Goal: Task Accomplishment & Management: Use online tool/utility

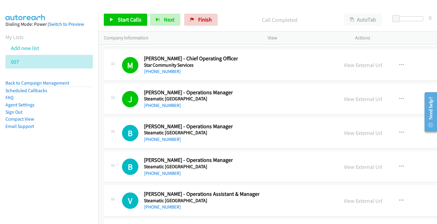
scroll to position [10976, 0]
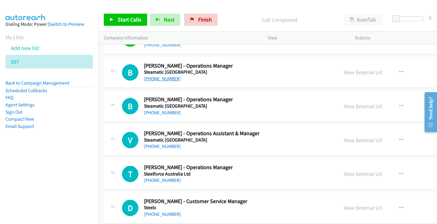
click at [155, 79] on link "[PHONE_NUMBER]" at bounding box center [162, 79] width 37 height 6
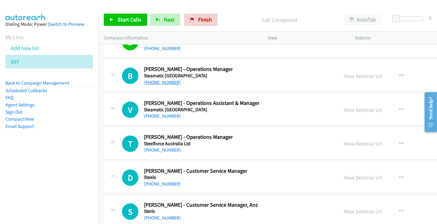
click at [162, 84] on link "[PHONE_NUMBER]" at bounding box center [162, 82] width 37 height 6
drag, startPoint x: 163, startPoint y: 118, endPoint x: 228, endPoint y: 39, distance: 102.1
click at [169, 152] on link "[PHONE_NUMBER]" at bounding box center [162, 150] width 37 height 6
click at [167, 150] on link "[PHONE_NUMBER]" at bounding box center [162, 150] width 37 height 6
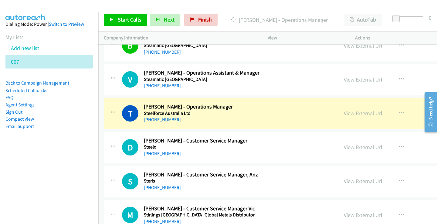
scroll to position [11067, 0]
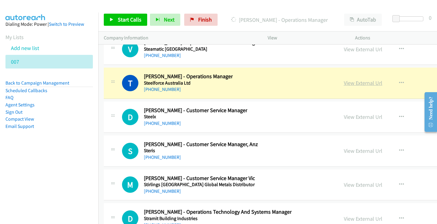
click at [366, 85] on link "View External Url" at bounding box center [363, 82] width 39 height 7
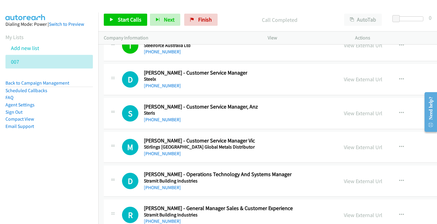
scroll to position [11128, 0]
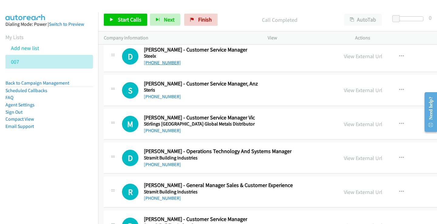
click at [166, 63] on link "[PHONE_NUMBER]" at bounding box center [162, 63] width 37 height 6
click at [164, 95] on link "[PHONE_NUMBER]" at bounding box center [162, 97] width 37 height 6
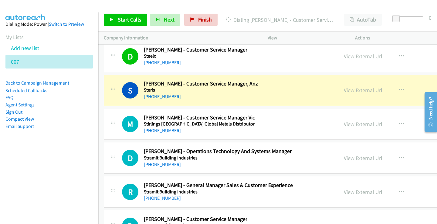
scroll to position [11158, 0]
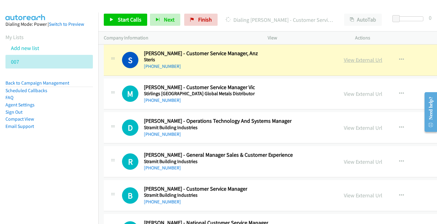
click at [368, 60] on link "View External Url" at bounding box center [363, 59] width 39 height 7
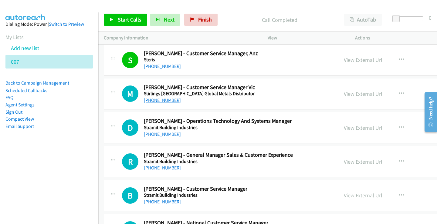
click at [156, 101] on link "[PHONE_NUMBER]" at bounding box center [162, 100] width 37 height 6
click at [162, 101] on link "[PHONE_NUMBER]" at bounding box center [162, 100] width 37 height 6
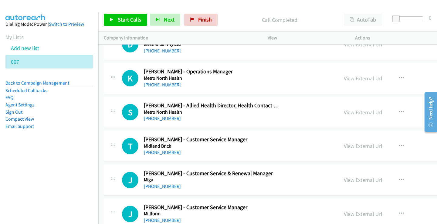
scroll to position [0, 0]
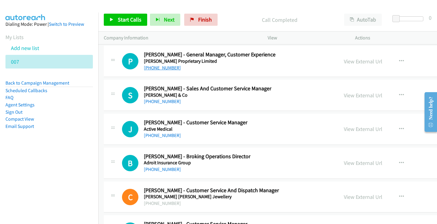
click at [165, 69] on link "[PHONE_NUMBER]" at bounding box center [162, 68] width 37 height 6
click at [161, 99] on link "[PHONE_NUMBER]" at bounding box center [162, 102] width 37 height 6
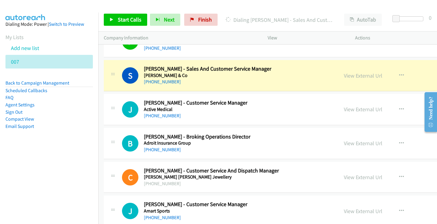
scroll to position [30, 0]
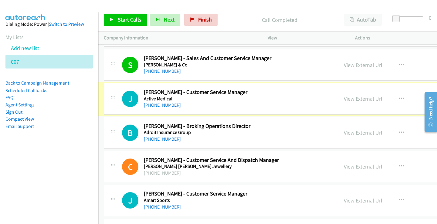
click at [155, 103] on link "[PHONE_NUMBER]" at bounding box center [162, 105] width 37 height 6
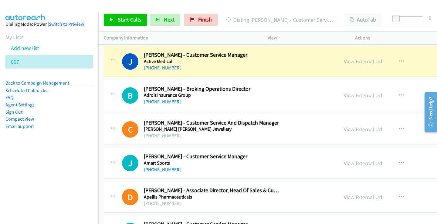
scroll to position [61, 0]
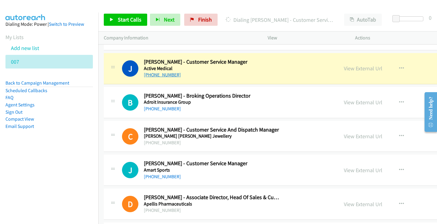
click at [153, 76] on link "[PHONE_NUMBER]" at bounding box center [162, 75] width 37 height 6
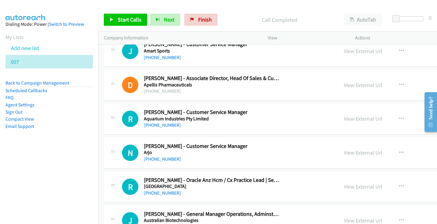
scroll to position [182, 0]
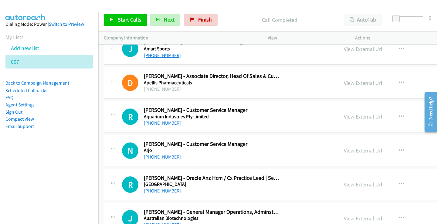
click at [165, 56] on link "[PHONE_NUMBER]" at bounding box center [162, 55] width 37 height 6
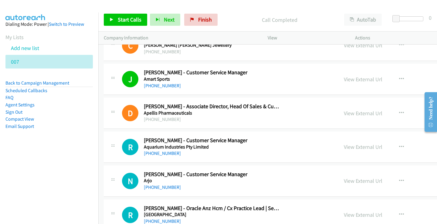
scroll to position [212, 0]
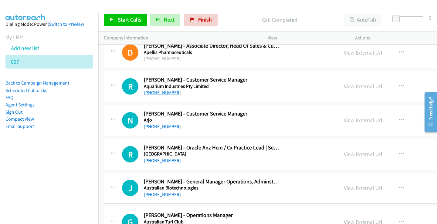
click at [165, 91] on link "[PHONE_NUMBER]" at bounding box center [162, 93] width 37 height 6
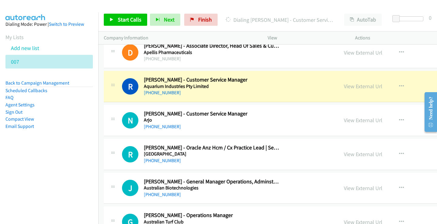
scroll to position [243, 0]
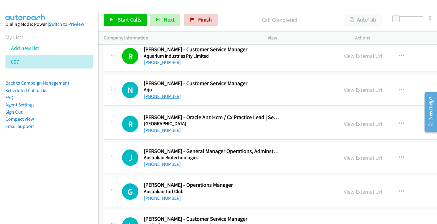
click at [154, 97] on link "[PHONE_NUMBER]" at bounding box center [162, 96] width 37 height 6
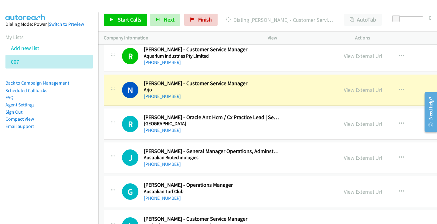
scroll to position [273, 0]
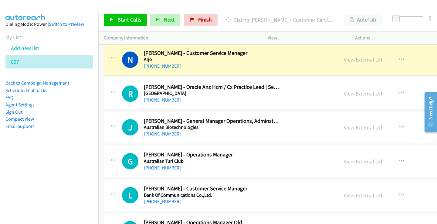
click at [360, 60] on link "View External Url" at bounding box center [363, 59] width 39 height 7
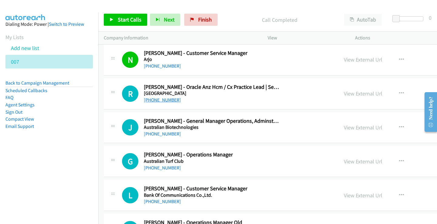
click at [156, 101] on link "[PHONE_NUMBER]" at bounding box center [162, 100] width 37 height 6
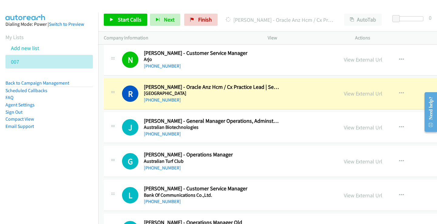
scroll to position [303, 0]
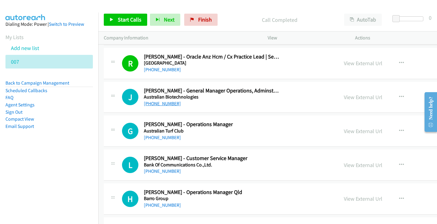
click at [160, 103] on link "[PHONE_NUMBER]" at bounding box center [162, 104] width 37 height 6
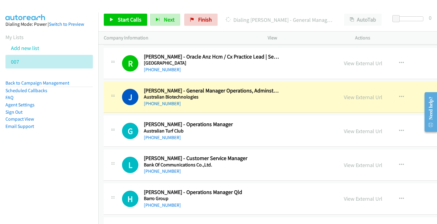
scroll to position [334, 0]
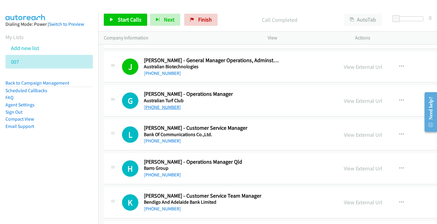
click at [156, 108] on link "[PHONE_NUMBER]" at bounding box center [162, 107] width 37 height 6
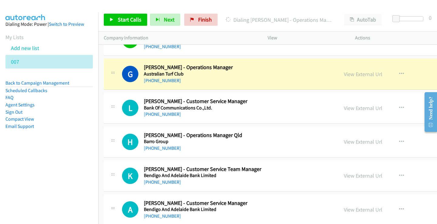
scroll to position [364, 0]
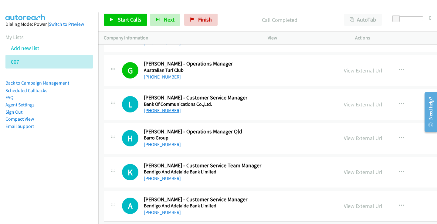
click at [164, 111] on link "[PHONE_NUMBER]" at bounding box center [162, 111] width 37 height 6
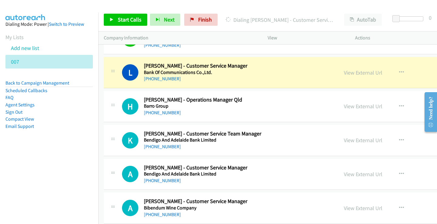
scroll to position [394, 0]
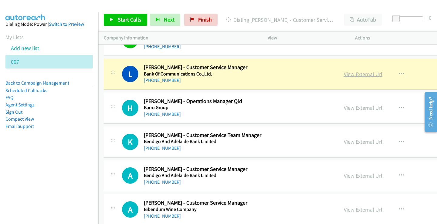
click at [354, 76] on link "View External Url" at bounding box center [363, 74] width 39 height 7
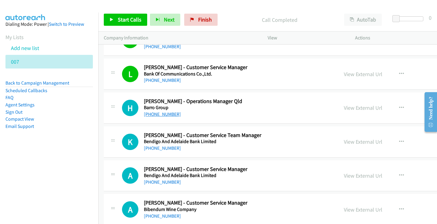
click at [173, 116] on link "[PHONE_NUMBER]" at bounding box center [162, 114] width 37 height 6
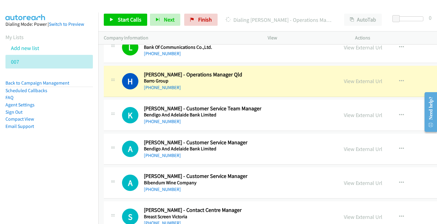
scroll to position [425, 0]
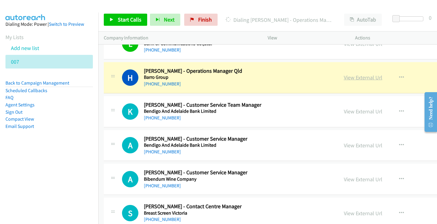
click at [363, 77] on link "View External Url" at bounding box center [363, 77] width 39 height 7
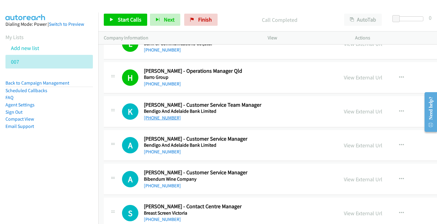
click at [161, 119] on link "[PHONE_NUMBER]" at bounding box center [162, 118] width 37 height 6
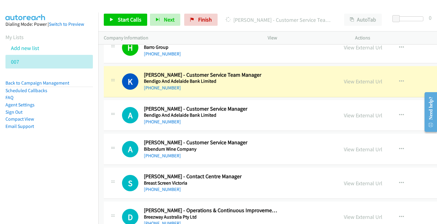
scroll to position [455, 0]
click at [359, 79] on link "View External Url" at bounding box center [363, 81] width 39 height 7
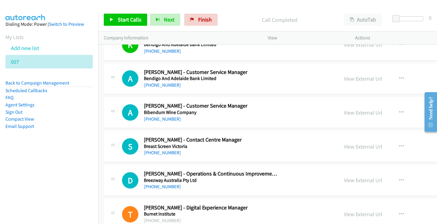
scroll to position [516, 0]
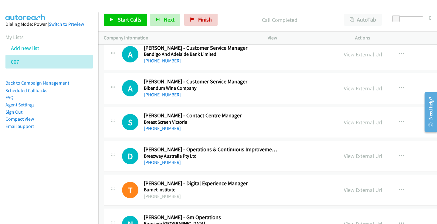
click at [164, 62] on link "[PHONE_NUMBER]" at bounding box center [162, 61] width 37 height 6
click at [164, 95] on link "[PHONE_NUMBER]" at bounding box center [162, 95] width 37 height 6
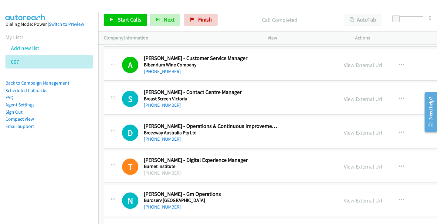
scroll to position [546, 0]
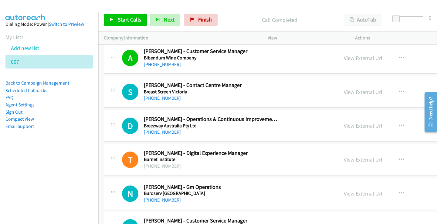
click at [160, 97] on link "[PHONE_NUMBER]" at bounding box center [162, 98] width 37 height 6
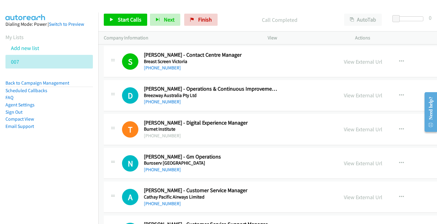
scroll to position [607, 0]
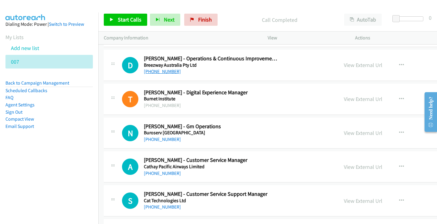
click at [160, 71] on link "[PHONE_NUMBER]" at bounding box center [162, 72] width 37 height 6
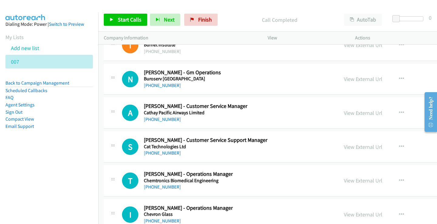
scroll to position [667, 0]
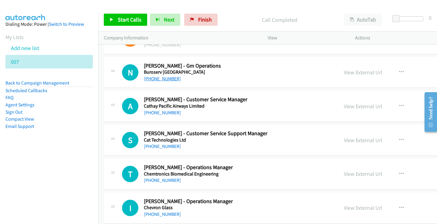
click at [166, 77] on link "[PHONE_NUMBER]" at bounding box center [162, 79] width 37 height 6
click at [164, 114] on link "[PHONE_NUMBER]" at bounding box center [162, 113] width 37 height 6
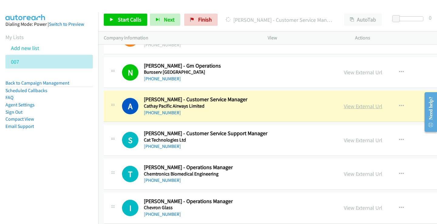
click at [376, 107] on link "View External Url" at bounding box center [363, 106] width 39 height 7
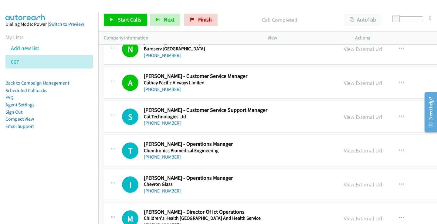
scroll to position [698, 0]
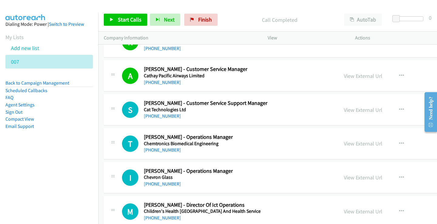
click at [162, 120] on div "S Callback Scheduled [PERSON_NAME] - Customer Service Support Manager Cat Techn…" at bounding box center [327, 109] width 447 height 31
drag, startPoint x: 169, startPoint y: 115, endPoint x: 170, endPoint y: 120, distance: 5.5
click at [163, 117] on link "[PHONE_NUMBER]" at bounding box center [162, 116] width 37 height 6
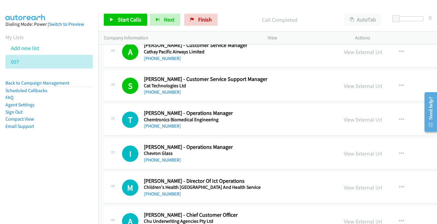
scroll to position [728, 0]
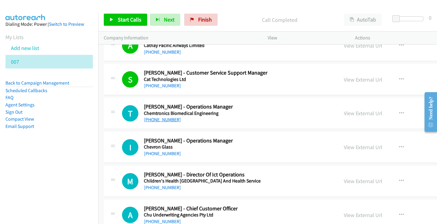
click at [158, 117] on link "[PHONE_NUMBER]" at bounding box center [162, 120] width 37 height 6
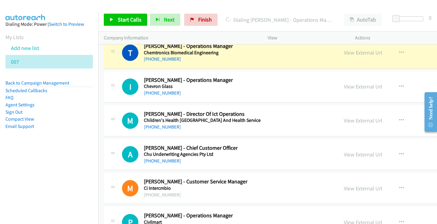
scroll to position [758, 0]
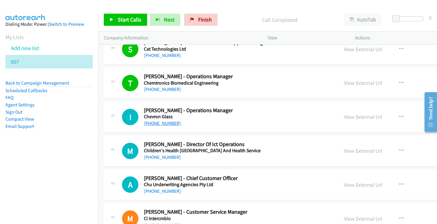
click at [153, 123] on link "[PHONE_NUMBER]" at bounding box center [162, 123] width 37 height 6
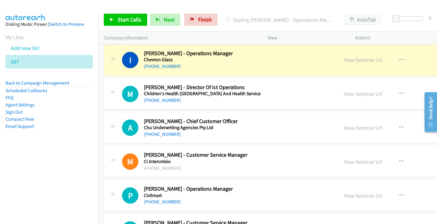
scroll to position [819, 0]
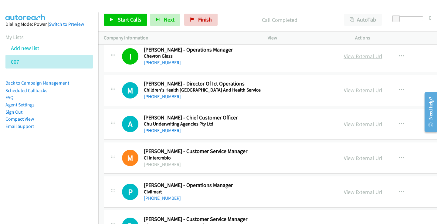
click at [360, 58] on link "View External Url" at bounding box center [363, 56] width 39 height 7
drag, startPoint x: 161, startPoint y: 94, endPoint x: 159, endPoint y: 99, distance: 5.7
click at [161, 95] on link "[PHONE_NUMBER]" at bounding box center [162, 97] width 37 height 6
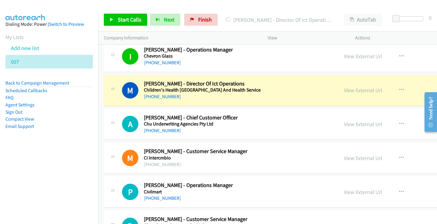
scroll to position [849, 0]
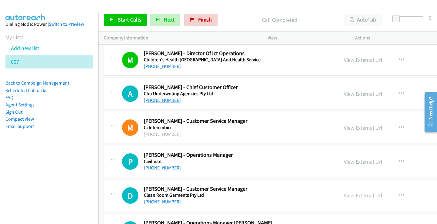
click at [157, 102] on link "[PHONE_NUMBER]" at bounding box center [162, 100] width 37 height 6
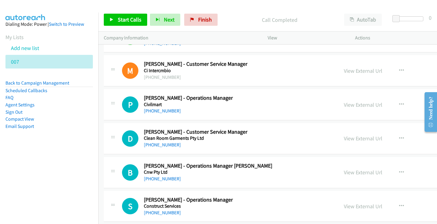
scroll to position [910, 0]
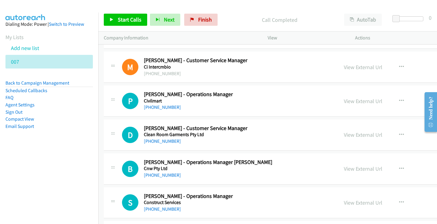
click at [160, 111] on div "[PHONE_NUMBER]" at bounding box center [212, 107] width 136 height 7
click at [160, 110] on div "[PHONE_NUMBER]" at bounding box center [212, 107] width 136 height 7
click at [160, 107] on link "[PHONE_NUMBER]" at bounding box center [162, 107] width 37 height 6
click at [160, 141] on link "[PHONE_NUMBER]" at bounding box center [162, 141] width 37 height 6
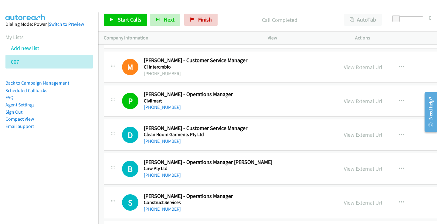
click at [157, 142] on link "[PHONE_NUMBER]" at bounding box center [162, 141] width 37 height 6
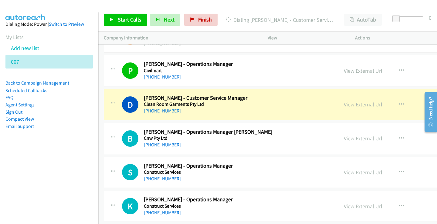
scroll to position [970, 0]
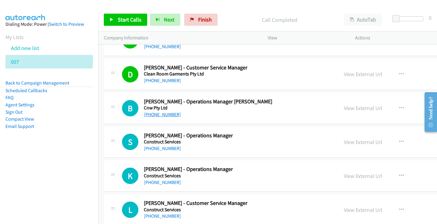
click at [158, 114] on link "[PHONE_NUMBER]" at bounding box center [162, 115] width 37 height 6
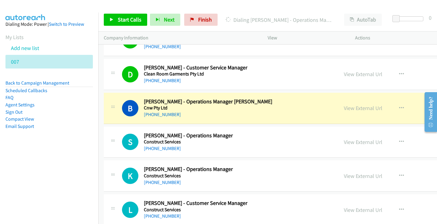
scroll to position [1001, 0]
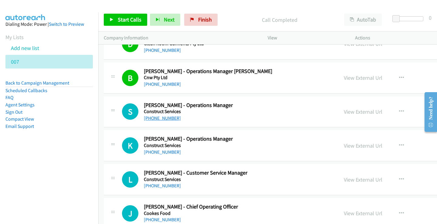
click at [161, 120] on link "[PHONE_NUMBER]" at bounding box center [162, 118] width 37 height 6
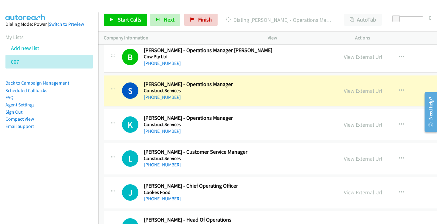
scroll to position [1031, 0]
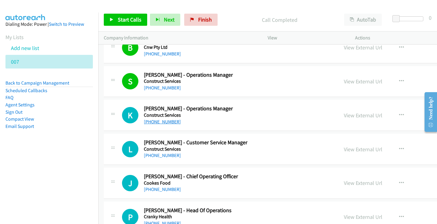
click at [167, 122] on link "[PHONE_NUMBER]" at bounding box center [162, 122] width 37 height 6
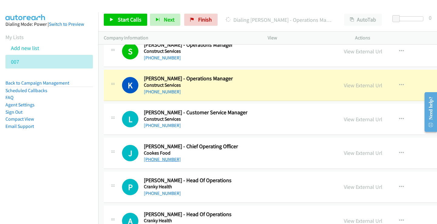
scroll to position [1061, 0]
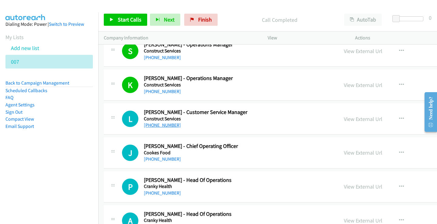
click at [157, 124] on link "[PHONE_NUMBER]" at bounding box center [162, 125] width 37 height 6
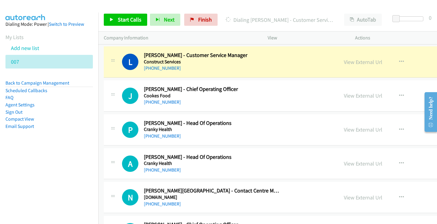
scroll to position [1122, 0]
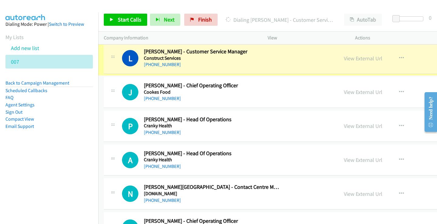
click at [349, 57] on link "View External Url" at bounding box center [363, 58] width 39 height 7
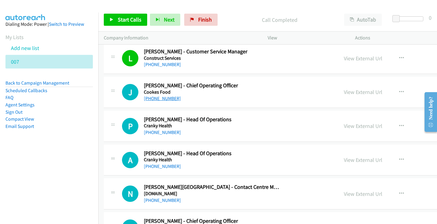
click at [156, 99] on link "[PHONE_NUMBER]" at bounding box center [162, 99] width 37 height 6
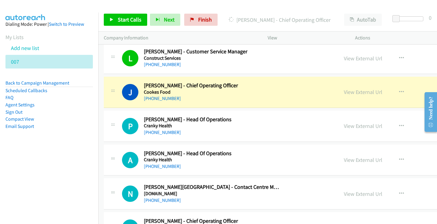
scroll to position [1152, 0]
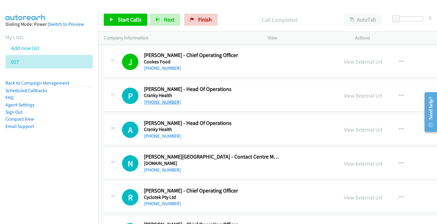
click at [156, 103] on link "[PHONE_NUMBER]" at bounding box center [162, 102] width 37 height 6
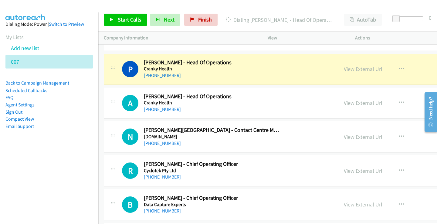
scroll to position [1183, 0]
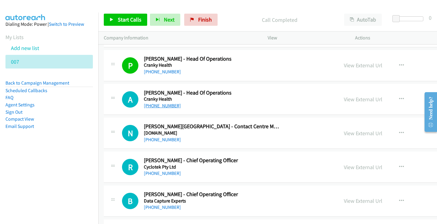
click at [156, 107] on link "[PHONE_NUMBER]" at bounding box center [162, 106] width 37 height 6
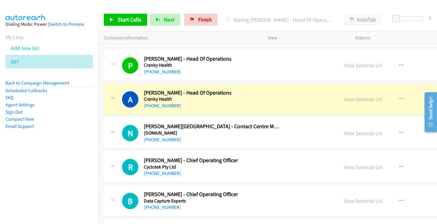
scroll to position [1213, 0]
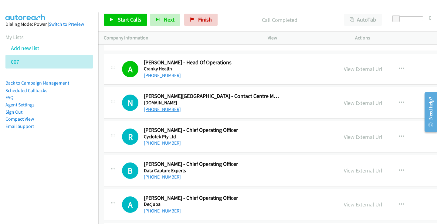
click at [160, 111] on link "[PHONE_NUMBER]" at bounding box center [162, 109] width 37 height 6
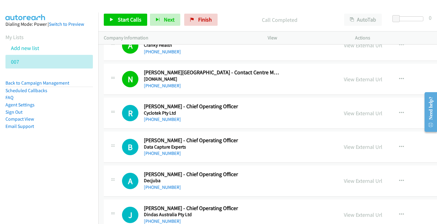
scroll to position [1274, 0]
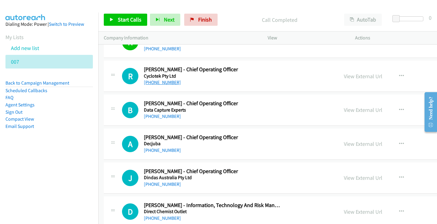
click at [152, 84] on link "[PHONE_NUMBER]" at bounding box center [162, 82] width 37 height 6
click at [159, 113] on link "[PHONE_NUMBER]" at bounding box center [162, 116] width 37 height 6
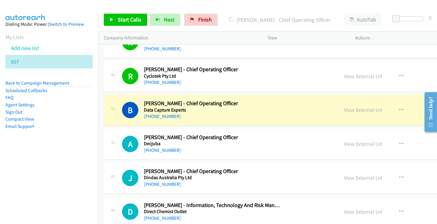
scroll to position [1304, 0]
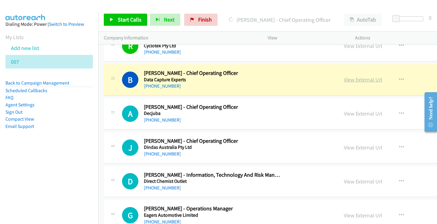
click at [368, 78] on link "View External Url" at bounding box center [363, 79] width 39 height 7
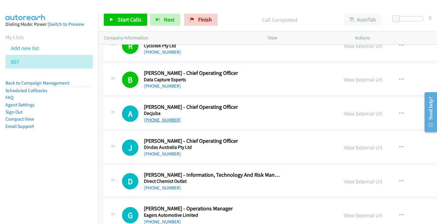
click at [165, 119] on link "[PHONE_NUMBER]" at bounding box center [162, 120] width 37 height 6
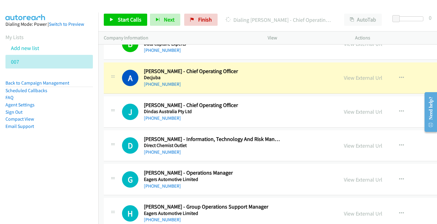
scroll to position [1334, 0]
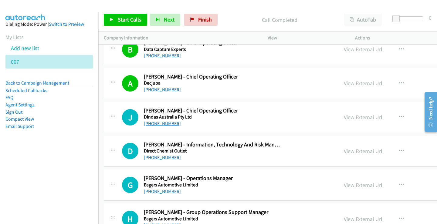
click at [158, 124] on link "[PHONE_NUMBER]" at bounding box center [162, 124] width 37 height 6
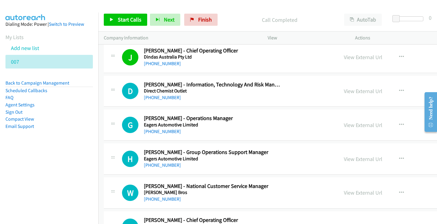
scroll to position [1395, 0]
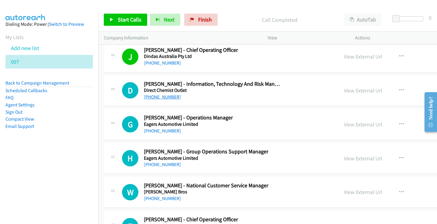
click at [158, 98] on link "[PHONE_NUMBER]" at bounding box center [162, 97] width 37 height 6
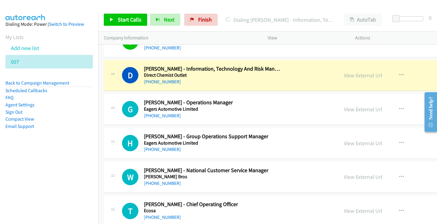
scroll to position [1425, 0]
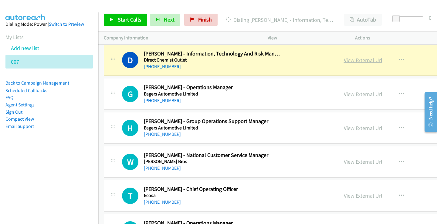
click at [355, 62] on link "View External Url" at bounding box center [363, 60] width 39 height 7
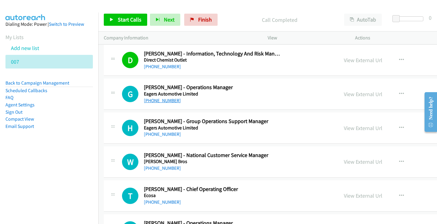
click at [160, 101] on link "[PHONE_NUMBER]" at bounding box center [162, 101] width 37 height 6
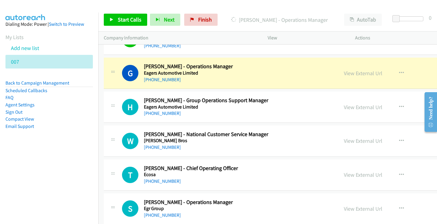
scroll to position [1456, 0]
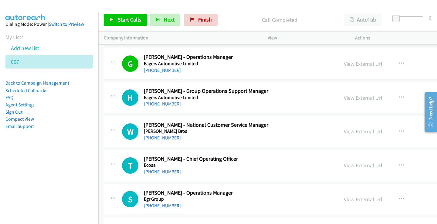
click at [156, 101] on link "[PHONE_NUMBER]" at bounding box center [162, 104] width 37 height 6
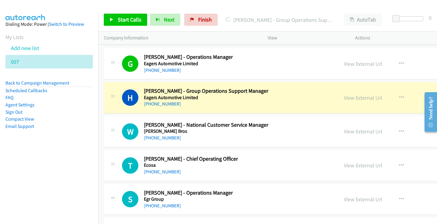
scroll to position [1486, 0]
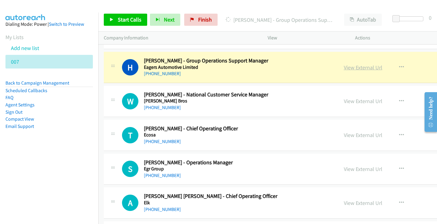
click at [359, 68] on link "View External Url" at bounding box center [363, 67] width 39 height 7
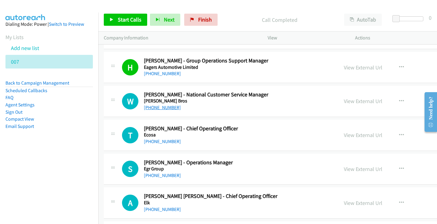
click at [167, 109] on link "[PHONE_NUMBER]" at bounding box center [162, 108] width 37 height 6
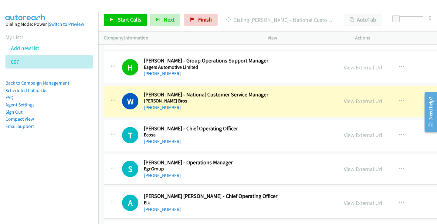
scroll to position [1516, 0]
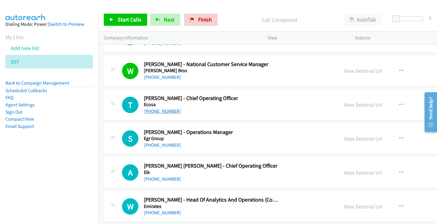
click at [167, 113] on link "[PHONE_NUMBER]" at bounding box center [162, 111] width 37 height 6
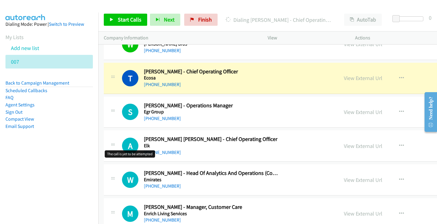
scroll to position [1547, 0]
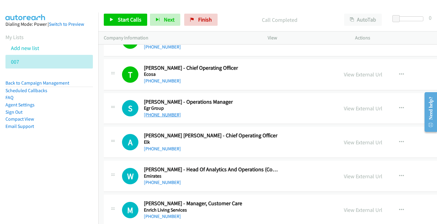
click at [167, 117] on link "[PHONE_NUMBER]" at bounding box center [162, 115] width 37 height 6
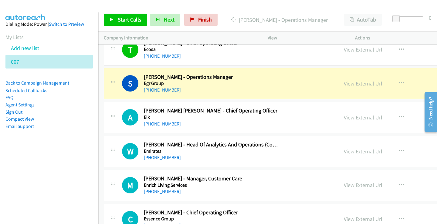
scroll to position [1577, 0]
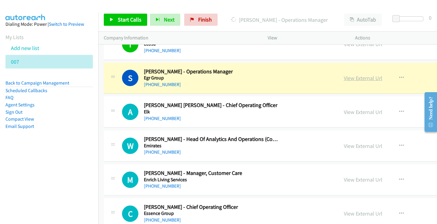
drag, startPoint x: 365, startPoint y: 73, endPoint x: 362, endPoint y: 78, distance: 5.6
click at [362, 78] on link "View External Url" at bounding box center [363, 78] width 39 height 7
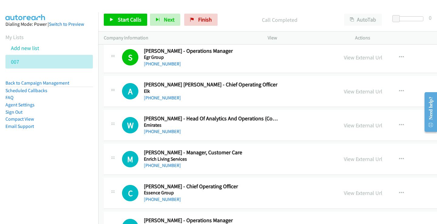
scroll to position [1607, 0]
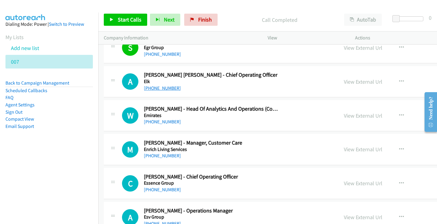
click at [165, 88] on link "[PHONE_NUMBER]" at bounding box center [162, 88] width 37 height 6
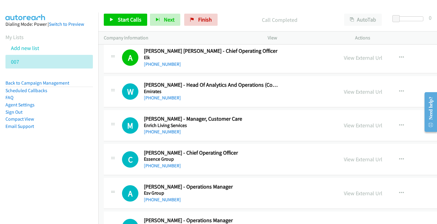
scroll to position [1638, 0]
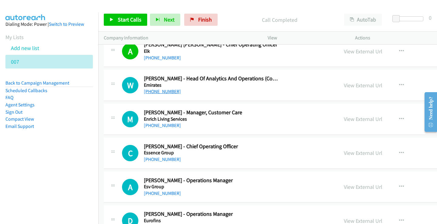
click at [160, 89] on link "[PHONE_NUMBER]" at bounding box center [162, 92] width 37 height 6
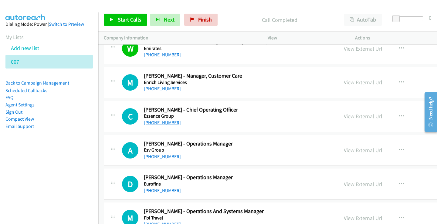
scroll to position [1698, 0]
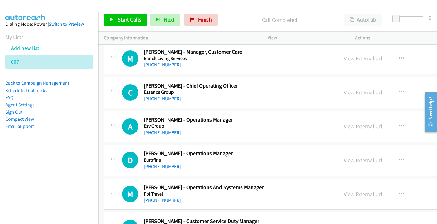
click at [155, 62] on link "[PHONE_NUMBER]" at bounding box center [162, 65] width 37 height 6
click at [157, 95] on h5 "Essence Group" at bounding box center [212, 92] width 136 height 6
click at [156, 99] on link "[PHONE_NUMBER]" at bounding box center [162, 99] width 37 height 6
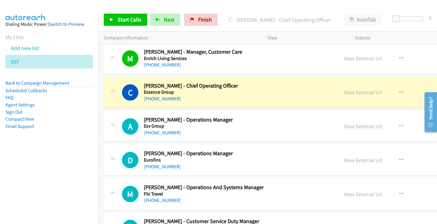
scroll to position [1729, 0]
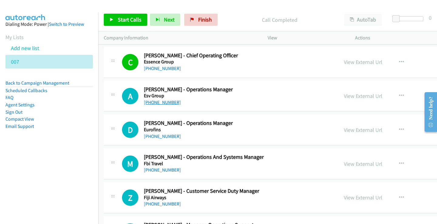
click at [167, 103] on link "[PHONE_NUMBER]" at bounding box center [162, 102] width 37 height 6
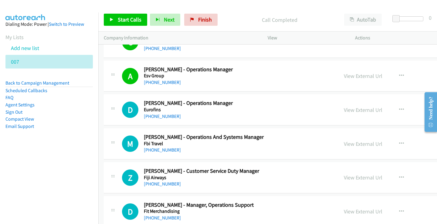
scroll to position [1759, 0]
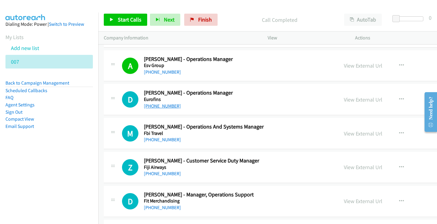
click at [161, 106] on link "[PHONE_NUMBER]" at bounding box center [162, 106] width 37 height 6
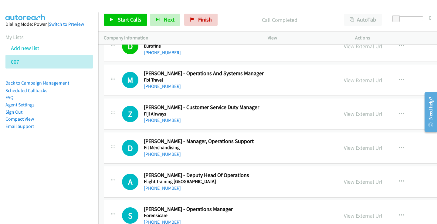
scroll to position [1820, 0]
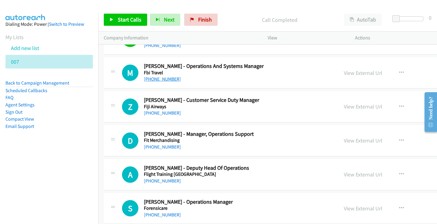
click at [151, 81] on link "[PHONE_NUMBER]" at bounding box center [162, 79] width 37 height 6
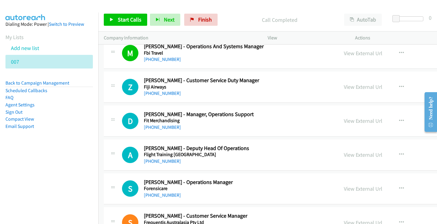
scroll to position [1850, 0]
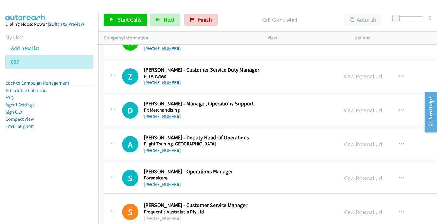
drag, startPoint x: 150, startPoint y: 83, endPoint x: 147, endPoint y: 85, distance: 3.3
click at [159, 83] on link "[PHONE_NUMBER]" at bounding box center [162, 83] width 37 height 6
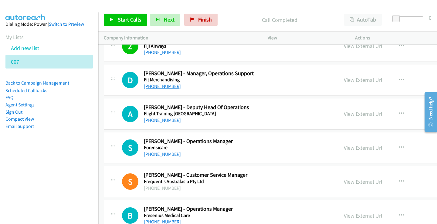
click at [157, 87] on link "[PHONE_NUMBER]" at bounding box center [162, 86] width 37 height 6
click at [159, 119] on link "[PHONE_NUMBER]" at bounding box center [162, 120] width 37 height 6
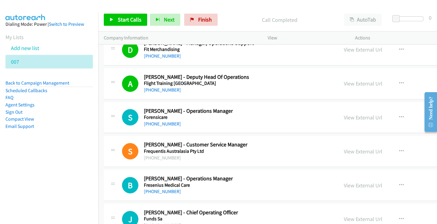
scroll to position [1941, 0]
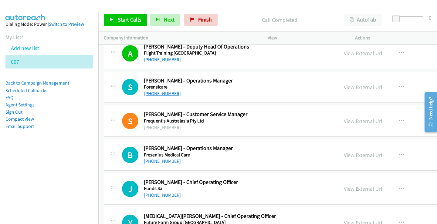
click at [154, 95] on link "[PHONE_NUMBER]" at bounding box center [162, 94] width 37 height 6
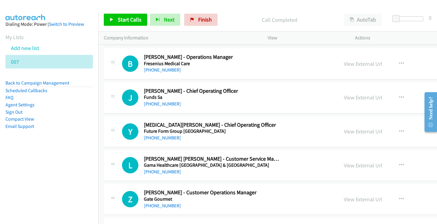
scroll to position [2032, 0]
click at [156, 71] on link "[PHONE_NUMBER]" at bounding box center [162, 70] width 37 height 6
click at [165, 105] on link "[PHONE_NUMBER]" at bounding box center [162, 104] width 37 height 6
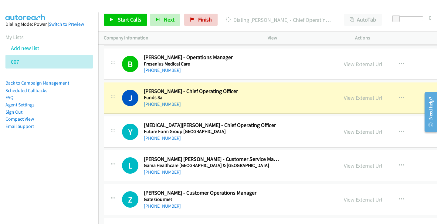
scroll to position [2062, 0]
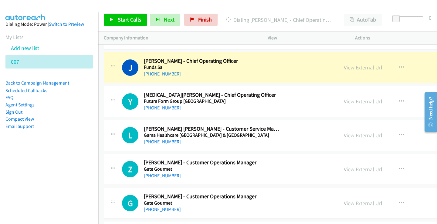
click at [373, 67] on link "View External Url" at bounding box center [363, 67] width 39 height 7
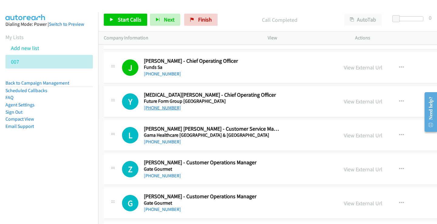
click at [154, 105] on link "[PHONE_NUMBER]" at bounding box center [162, 108] width 37 height 6
click at [156, 143] on link "[PHONE_NUMBER]" at bounding box center [162, 142] width 37 height 6
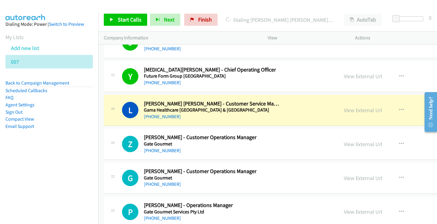
scroll to position [2123, 0]
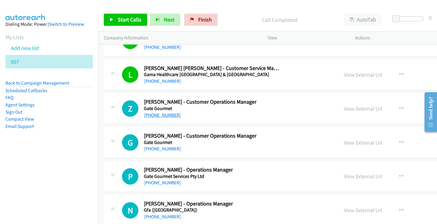
click at [172, 115] on link "[PHONE_NUMBER]" at bounding box center [162, 115] width 37 height 6
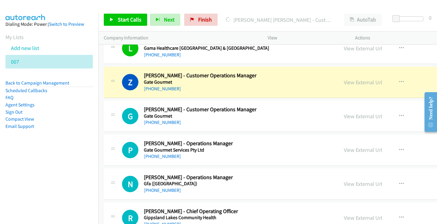
scroll to position [2153, 0]
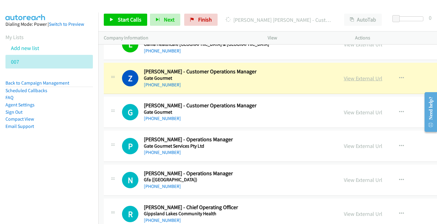
click at [364, 79] on link "View External Url" at bounding box center [363, 78] width 39 height 7
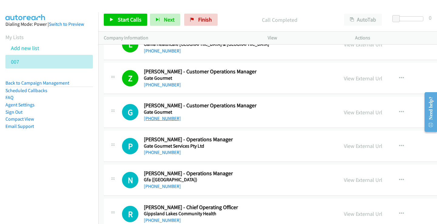
click at [160, 119] on link "[PHONE_NUMBER]" at bounding box center [162, 119] width 37 height 6
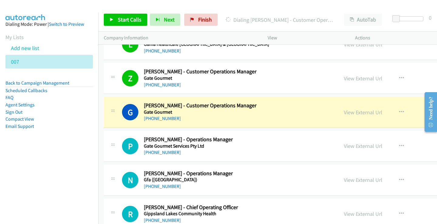
scroll to position [2184, 0]
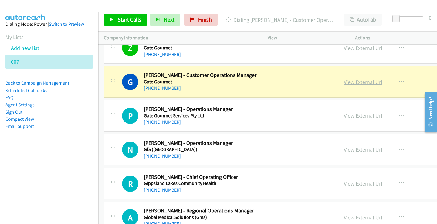
click at [374, 83] on link "View External Url" at bounding box center [363, 82] width 39 height 7
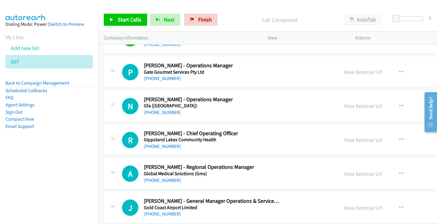
scroll to position [2244, 0]
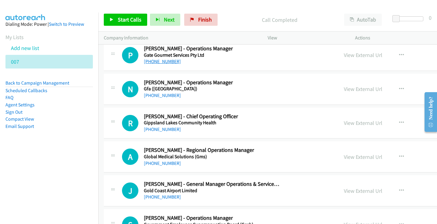
click at [152, 62] on link "[PHONE_NUMBER]" at bounding box center [162, 62] width 37 height 6
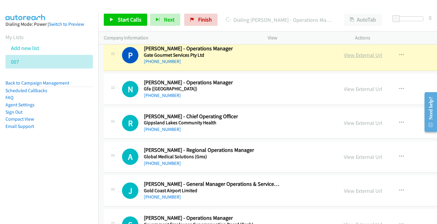
click at [358, 54] on link "View External Url" at bounding box center [363, 55] width 39 height 7
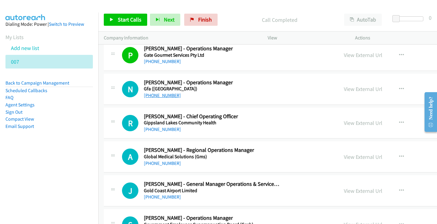
click at [167, 96] on link "[PHONE_NUMBER]" at bounding box center [162, 96] width 37 height 6
click at [398, 92] on button "button" at bounding box center [401, 89] width 16 height 12
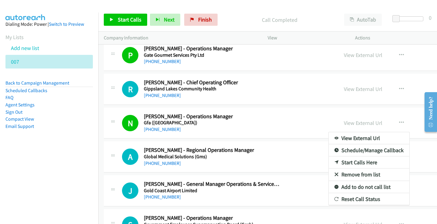
drag, startPoint x: 404, startPoint y: 124, endPoint x: 400, endPoint y: 124, distance: 4.0
click at [400, 124] on div at bounding box center [218, 112] width 437 height 224
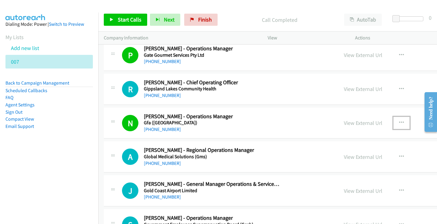
click at [401, 123] on icon "button" at bounding box center [401, 122] width 5 height 5
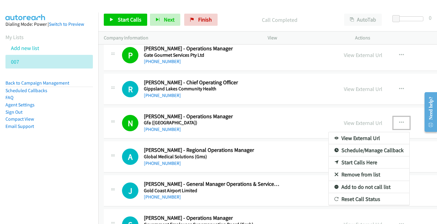
click at [368, 188] on link "Add to do not call list" at bounding box center [368, 187] width 81 height 12
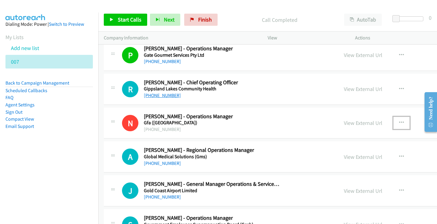
click at [157, 97] on link "[PHONE_NUMBER]" at bounding box center [162, 96] width 37 height 6
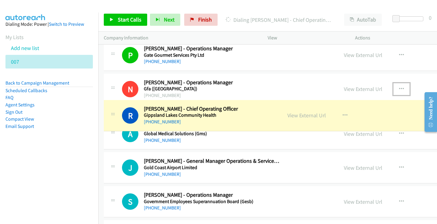
drag, startPoint x: 190, startPoint y: 96, endPoint x: 189, endPoint y: 123, distance: 26.4
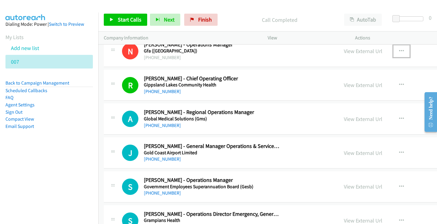
scroll to position [2305, 0]
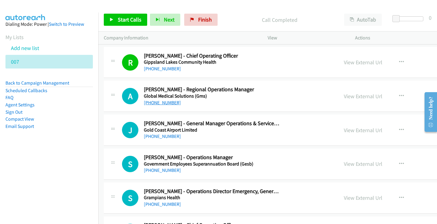
click at [163, 101] on link "[PHONE_NUMBER]" at bounding box center [162, 103] width 37 height 6
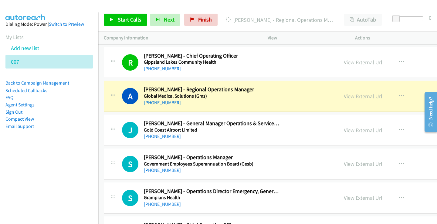
scroll to position [2335, 0]
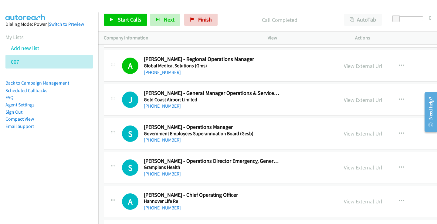
click at [160, 107] on link "[PHONE_NUMBER]" at bounding box center [162, 106] width 37 height 6
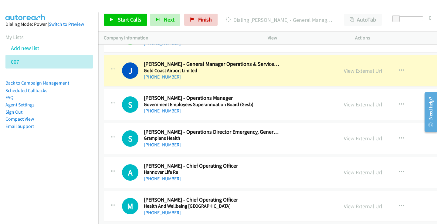
scroll to position [2366, 0]
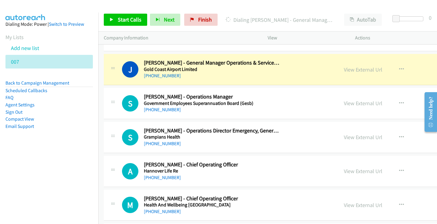
click at [189, 45] on div "[PHONE_NUMBER]" at bounding box center [212, 42] width 136 height 7
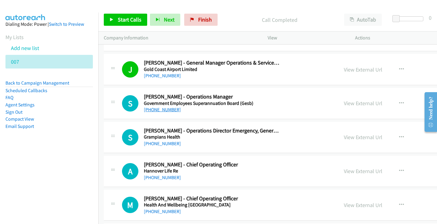
click at [167, 108] on link "[PHONE_NUMBER]" at bounding box center [162, 110] width 37 height 6
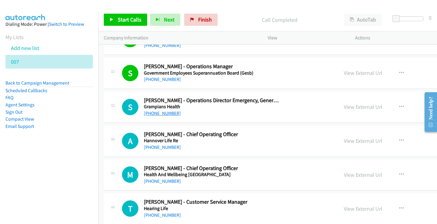
scroll to position [2426, 0]
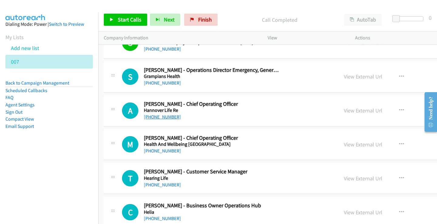
click at [163, 117] on link "[PHONE_NUMBER]" at bounding box center [162, 117] width 37 height 6
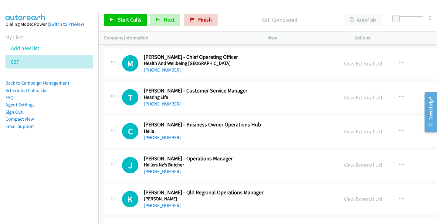
scroll to position [2517, 0]
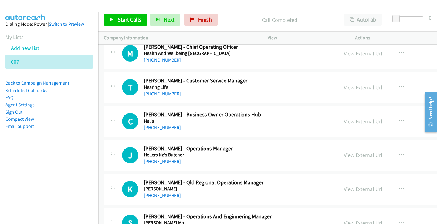
click at [166, 62] on link "[PHONE_NUMBER]" at bounding box center [162, 60] width 37 height 6
click at [160, 93] on link "[PHONE_NUMBER]" at bounding box center [162, 94] width 37 height 6
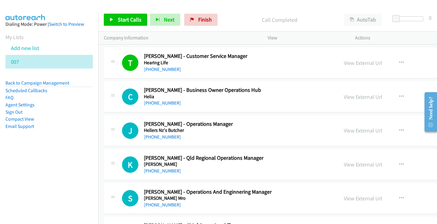
scroll to position [2548, 0]
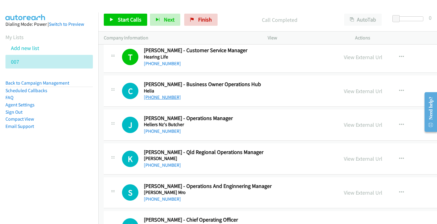
drag, startPoint x: 154, startPoint y: 100, endPoint x: 172, endPoint y: 99, distance: 17.6
click at [154, 101] on div "C Callback Scheduled [PERSON_NAME] - Business Owner Operations Hub Helia [GEOGR…" at bounding box center [327, 91] width 447 height 31
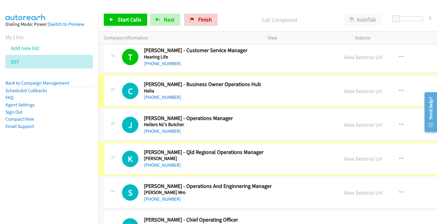
click at [172, 99] on link "[PHONE_NUMBER]" at bounding box center [162, 97] width 37 height 6
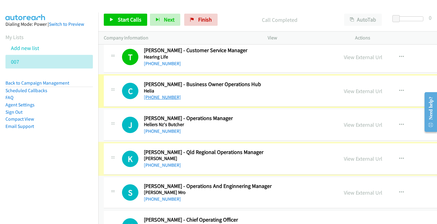
click at [170, 98] on link "[PHONE_NUMBER]" at bounding box center [162, 97] width 37 height 6
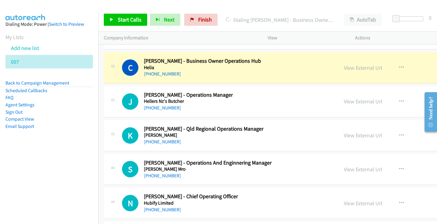
scroll to position [2578, 0]
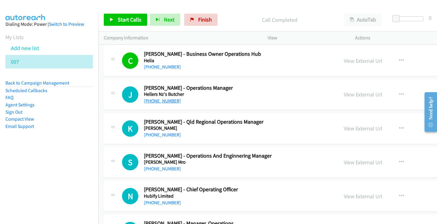
click at [156, 103] on link "[PHONE_NUMBER]" at bounding box center [162, 101] width 37 height 6
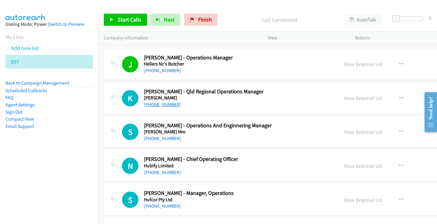
click at [154, 103] on link "[PHONE_NUMBER]" at bounding box center [162, 105] width 37 height 6
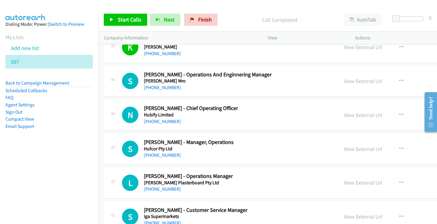
scroll to position [2669, 0]
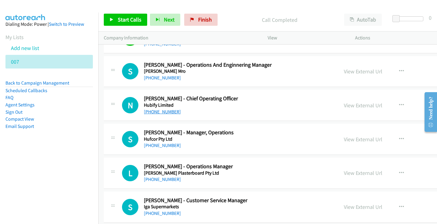
click at [166, 112] on link "[PHONE_NUMBER]" at bounding box center [162, 112] width 37 height 6
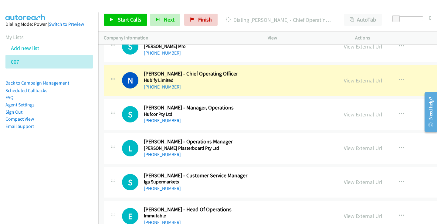
scroll to position [2699, 0]
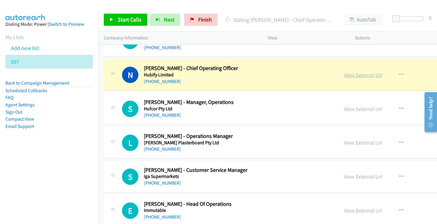
click at [367, 76] on link "View External Url" at bounding box center [363, 75] width 39 height 7
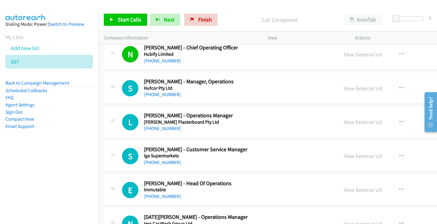
scroll to position [2730, 0]
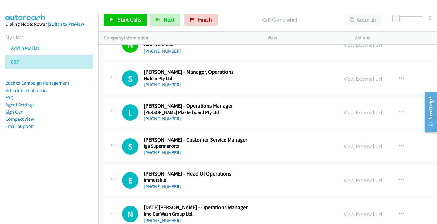
click at [151, 85] on link "[PHONE_NUMBER]" at bounding box center [162, 85] width 37 height 6
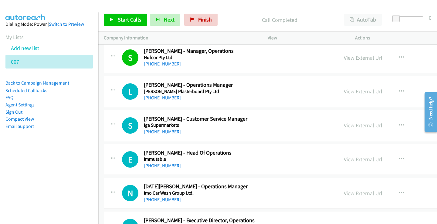
scroll to position [2760, 0]
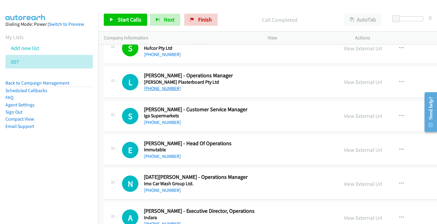
click at [168, 89] on link "[PHONE_NUMBER]" at bounding box center [162, 89] width 37 height 6
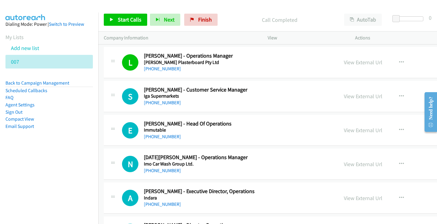
scroll to position [2790, 0]
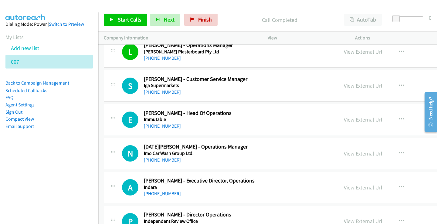
click at [166, 94] on link "[PHONE_NUMBER]" at bounding box center [162, 92] width 37 height 6
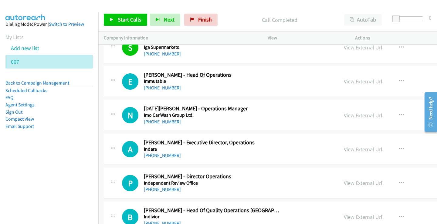
scroll to position [2851, 0]
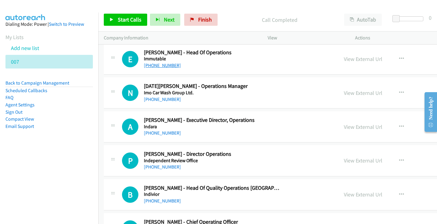
click at [162, 66] on link "[PHONE_NUMBER]" at bounding box center [162, 65] width 37 height 6
click at [159, 99] on link "[PHONE_NUMBER]" at bounding box center [162, 99] width 37 height 6
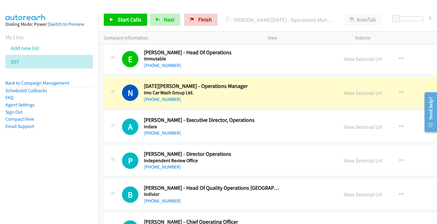
scroll to position [2881, 0]
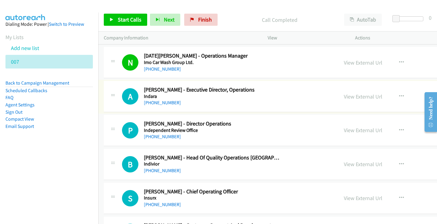
click at [162, 102] on link "[PHONE_NUMBER]" at bounding box center [162, 103] width 37 height 6
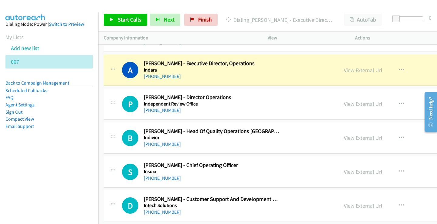
scroll to position [2911, 0]
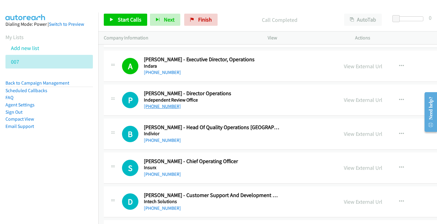
click at [160, 106] on link "[PHONE_NUMBER]" at bounding box center [162, 106] width 37 height 6
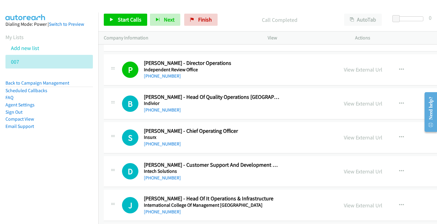
scroll to position [2972, 0]
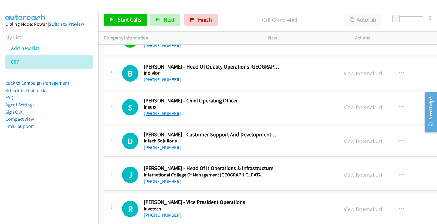
click at [170, 115] on link "[PHONE_NUMBER]" at bounding box center [162, 114] width 37 height 6
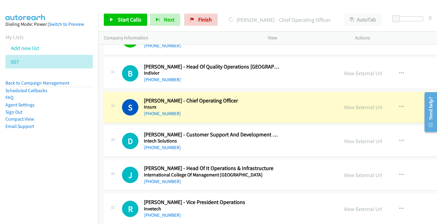
scroll to position [3002, 0]
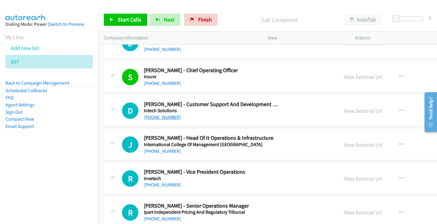
click at [160, 117] on link "[PHONE_NUMBER]" at bounding box center [162, 117] width 37 height 6
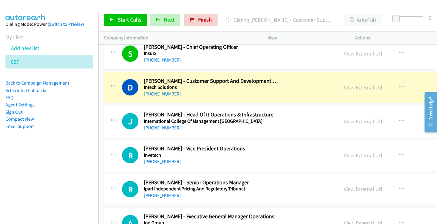
scroll to position [3033, 0]
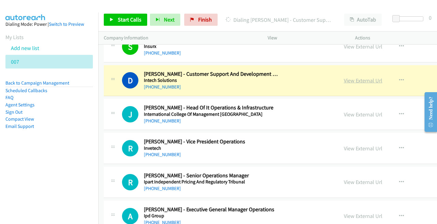
click at [365, 81] on link "View External Url" at bounding box center [363, 80] width 39 height 7
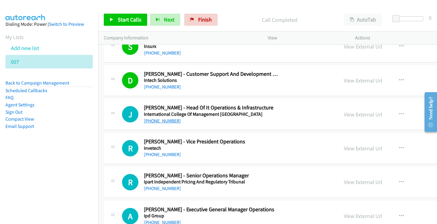
click at [154, 124] on div "[PHONE_NUMBER]" at bounding box center [212, 120] width 136 height 7
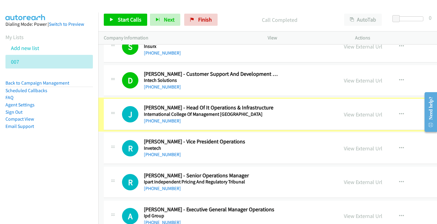
click at [154, 123] on link "[PHONE_NUMBER]" at bounding box center [162, 121] width 37 height 6
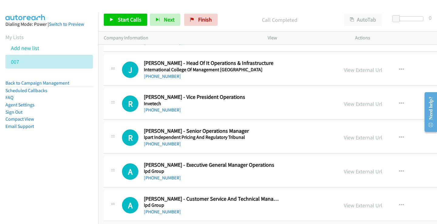
scroll to position [3063, 0]
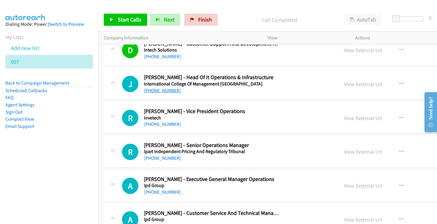
click at [156, 89] on link "[PHONE_NUMBER]" at bounding box center [162, 91] width 37 height 6
click at [167, 122] on link "[PHONE_NUMBER]" at bounding box center [162, 124] width 37 height 6
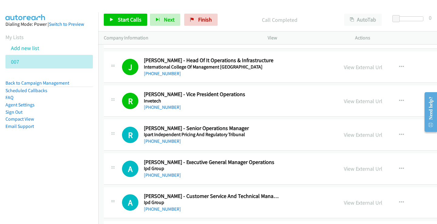
scroll to position [3124, 0]
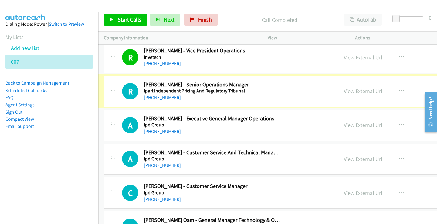
click at [153, 98] on link "[PHONE_NUMBER]" at bounding box center [162, 98] width 37 height 6
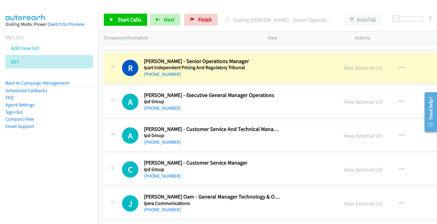
scroll to position [3154, 0]
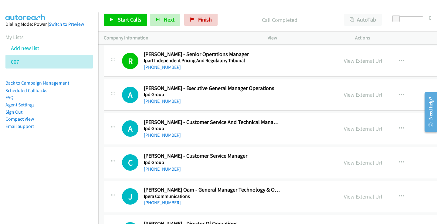
click at [161, 102] on link "[PHONE_NUMBER]" at bounding box center [162, 101] width 37 height 6
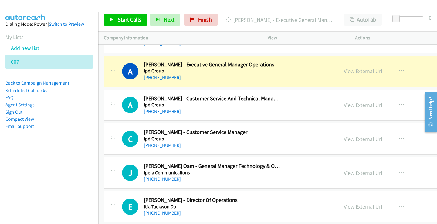
scroll to position [3184, 0]
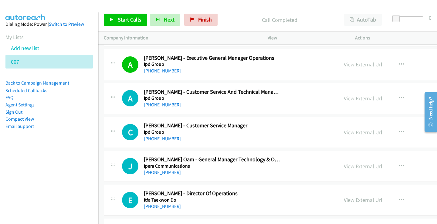
drag, startPoint x: 149, startPoint y: 102, endPoint x: 157, endPoint y: 98, distance: 9.1
click at [156, 107] on link "[PHONE_NUMBER]" at bounding box center [162, 105] width 37 height 6
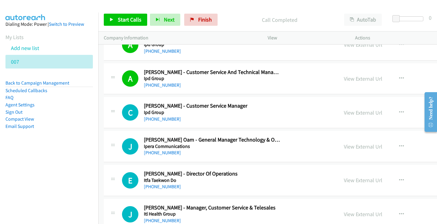
scroll to position [3215, 0]
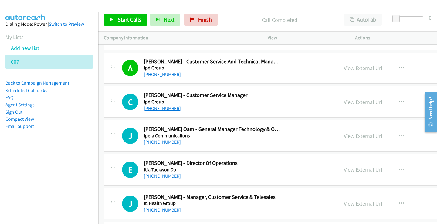
click at [150, 106] on link "[PHONE_NUMBER]" at bounding box center [162, 109] width 37 height 6
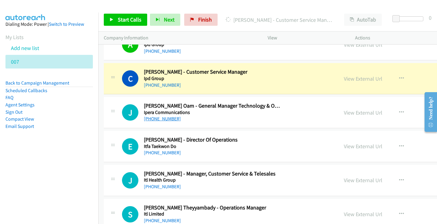
scroll to position [3245, 0]
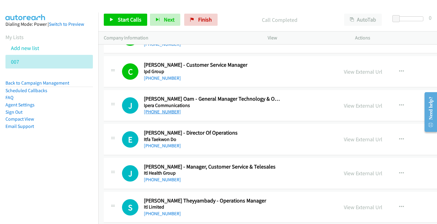
click at [151, 110] on link "[PHONE_NUMBER]" at bounding box center [162, 112] width 37 height 6
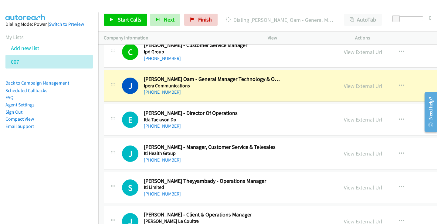
scroll to position [3275, 0]
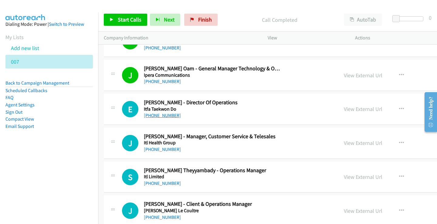
click at [160, 117] on link "[PHONE_NUMBER]" at bounding box center [162, 116] width 37 height 6
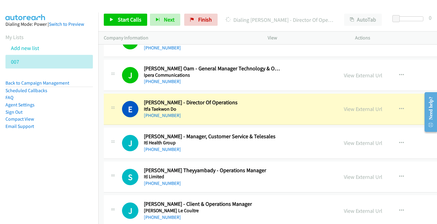
scroll to position [3306, 0]
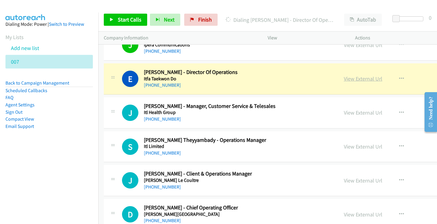
click at [356, 79] on link "View External Url" at bounding box center [363, 78] width 39 height 7
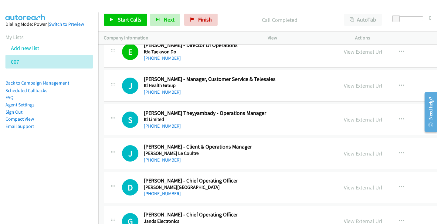
scroll to position [3336, 0]
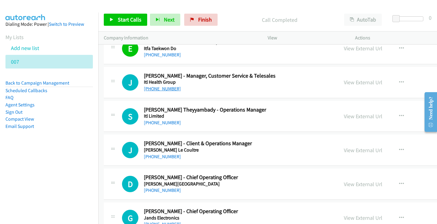
click at [152, 91] on link "[PHONE_NUMBER]" at bounding box center [162, 89] width 37 height 6
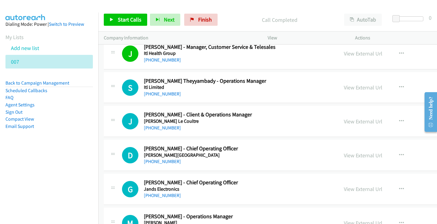
scroll to position [3366, 0]
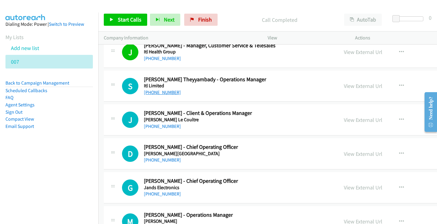
click at [157, 92] on link "[PHONE_NUMBER]" at bounding box center [162, 92] width 37 height 6
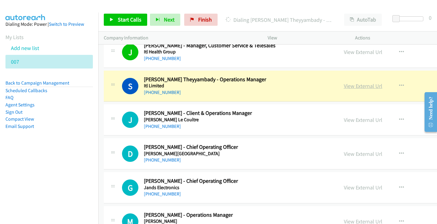
click at [355, 88] on link "View External Url" at bounding box center [363, 85] width 39 height 7
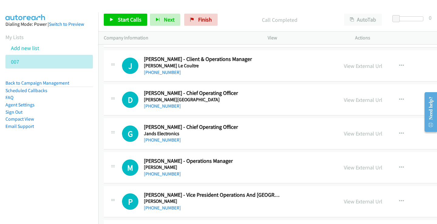
scroll to position [3427, 0]
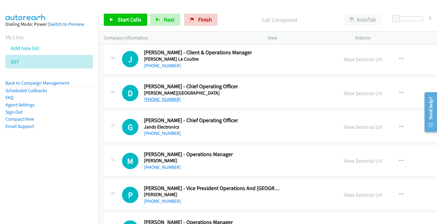
click at [156, 99] on link "[PHONE_NUMBER]" at bounding box center [162, 99] width 37 height 6
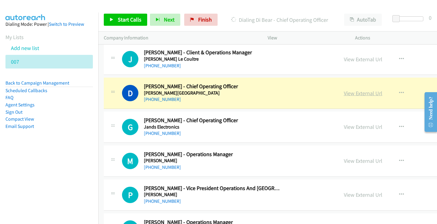
click at [361, 93] on link "View External Url" at bounding box center [363, 93] width 39 height 7
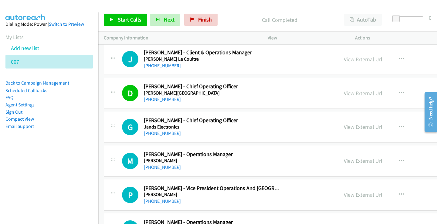
scroll to position [3488, 0]
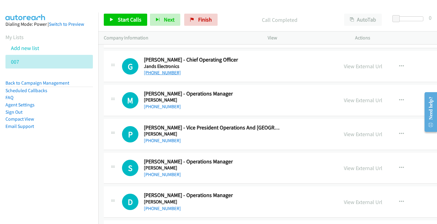
click at [164, 72] on link "[PHONE_NUMBER]" at bounding box center [162, 73] width 37 height 6
click at [159, 106] on link "[PHONE_NUMBER]" at bounding box center [162, 107] width 37 height 6
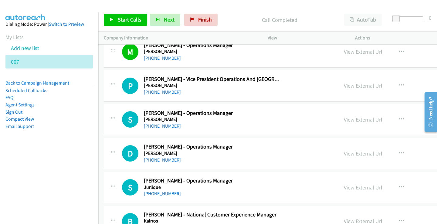
scroll to position [3548, 0]
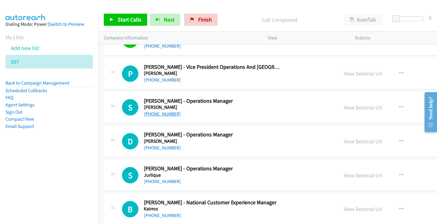
click at [163, 114] on link "[PHONE_NUMBER]" at bounding box center [162, 114] width 37 height 6
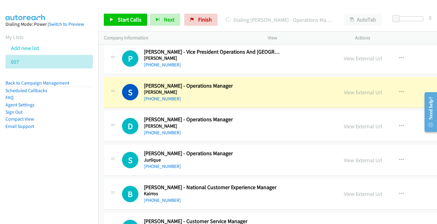
scroll to position [3579, 0]
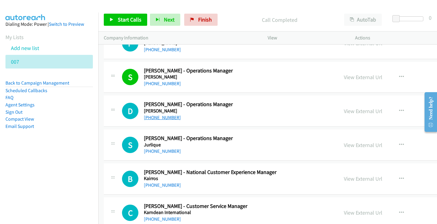
click at [154, 118] on link "[PHONE_NUMBER]" at bounding box center [162, 118] width 37 height 6
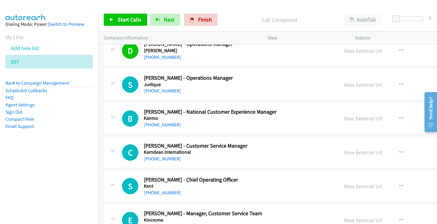
scroll to position [3639, 0]
click at [163, 91] on link "[PHONE_NUMBER]" at bounding box center [162, 91] width 37 height 6
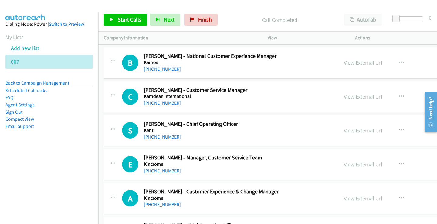
scroll to position [3700, 0]
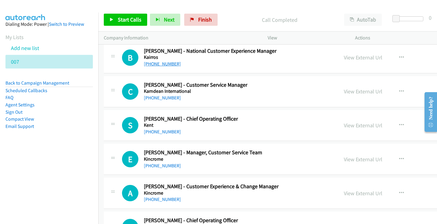
click at [157, 64] on link "[PHONE_NUMBER]" at bounding box center [162, 64] width 37 height 6
click at [161, 95] on link "[PHONE_NUMBER]" at bounding box center [162, 98] width 37 height 6
click at [167, 99] on link "[PHONE_NUMBER]" at bounding box center [162, 98] width 37 height 6
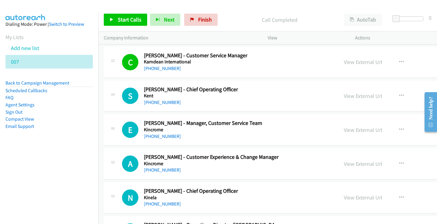
scroll to position [3730, 0]
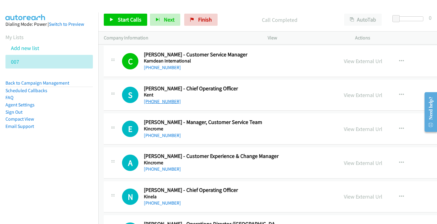
click at [164, 104] on link "[PHONE_NUMBER]" at bounding box center [162, 102] width 37 height 6
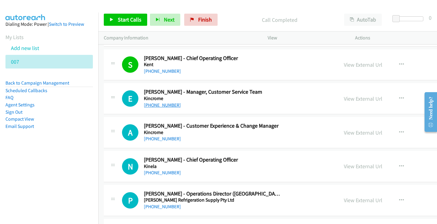
scroll to position [3791, 0]
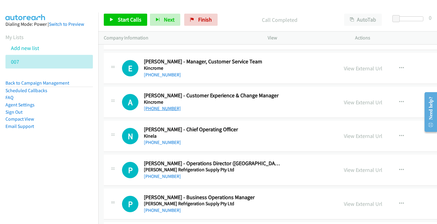
click at [160, 109] on link "[PHONE_NUMBER]" at bounding box center [162, 109] width 37 height 6
click at [153, 76] on link "[PHONE_NUMBER]" at bounding box center [162, 75] width 37 height 6
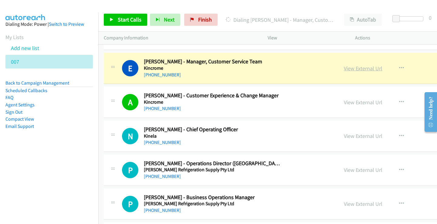
click at [365, 69] on link "View External Url" at bounding box center [363, 68] width 39 height 7
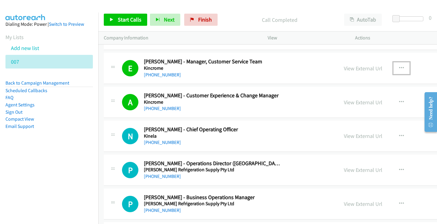
click at [400, 68] on icon "button" at bounding box center [401, 68] width 5 height 5
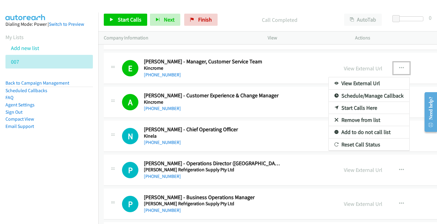
click at [363, 131] on link "Add to do not call list" at bounding box center [368, 132] width 81 height 12
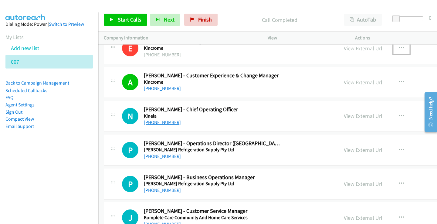
scroll to position [3821, 0]
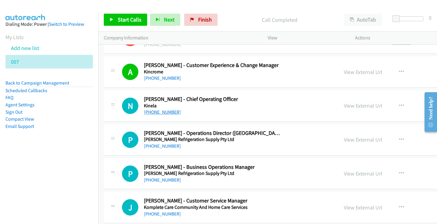
click at [167, 111] on link "[PHONE_NUMBER]" at bounding box center [162, 112] width 37 height 6
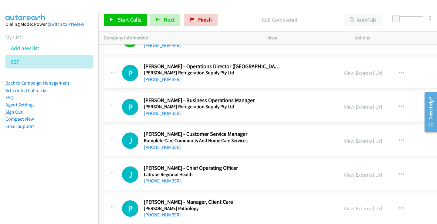
scroll to position [3882, 0]
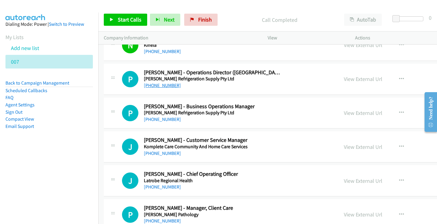
click at [151, 85] on link "[PHONE_NUMBER]" at bounding box center [162, 85] width 37 height 6
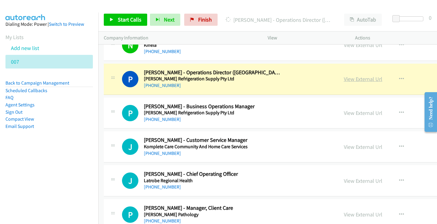
click at [370, 78] on link "View External Url" at bounding box center [363, 79] width 39 height 7
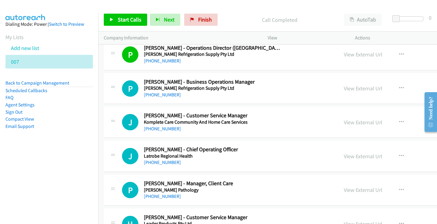
scroll to position [3912, 0]
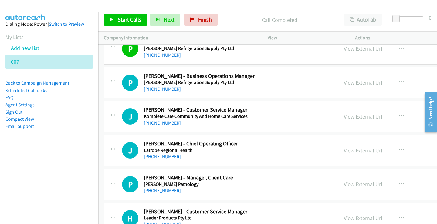
click at [157, 91] on link "[PHONE_NUMBER]" at bounding box center [162, 89] width 37 height 6
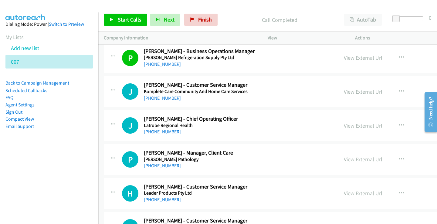
scroll to position [3943, 0]
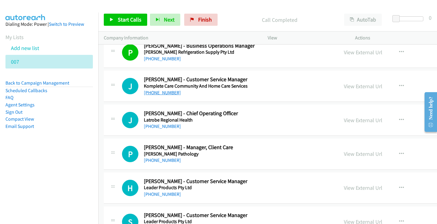
click at [167, 92] on link "[PHONE_NUMBER]" at bounding box center [162, 93] width 37 height 6
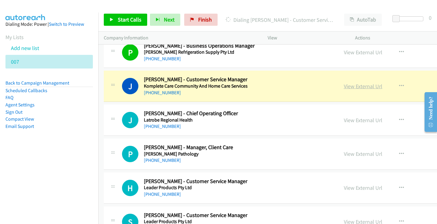
click at [361, 85] on link "View External Url" at bounding box center [363, 86] width 39 height 7
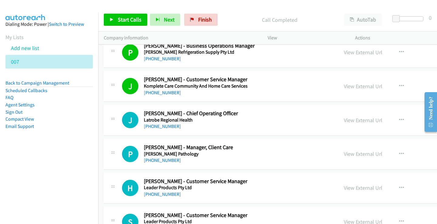
scroll to position [3973, 0]
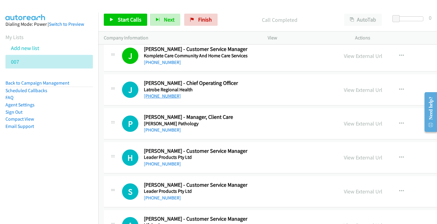
click at [164, 96] on link "[PHONE_NUMBER]" at bounding box center [162, 96] width 37 height 6
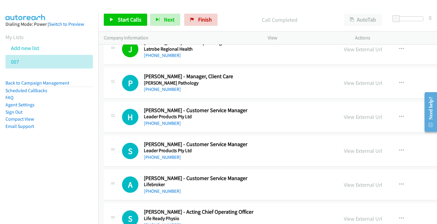
scroll to position [4034, 0]
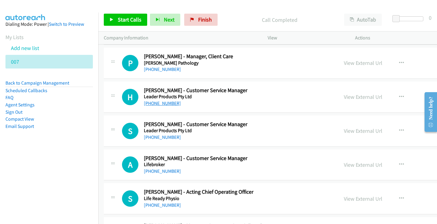
drag, startPoint x: 163, startPoint y: 104, endPoint x: 160, endPoint y: 104, distance: 3.7
click at [151, 105] on link "[PHONE_NUMBER]" at bounding box center [162, 103] width 37 height 6
drag, startPoint x: 132, startPoint y: 211, endPoint x: 127, endPoint y: 211, distance: 4.9
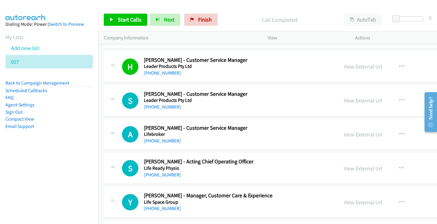
scroll to position [4064, 0]
click at [168, 108] on link "[PHONE_NUMBER]" at bounding box center [162, 107] width 37 height 6
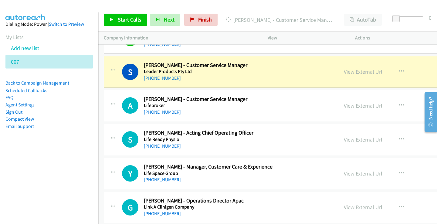
scroll to position [4094, 0]
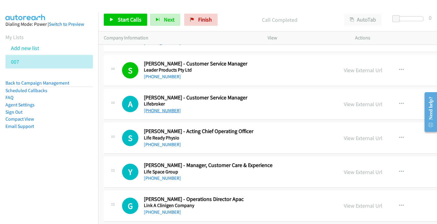
click at [158, 111] on link "[PHONE_NUMBER]" at bounding box center [162, 111] width 37 height 6
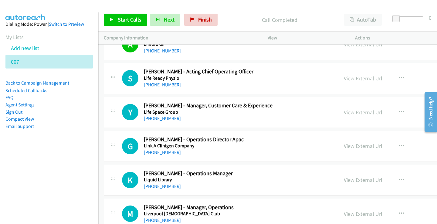
scroll to position [4155, 0]
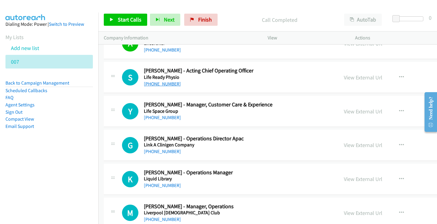
click at [153, 84] on link "[PHONE_NUMBER]" at bounding box center [162, 84] width 37 height 6
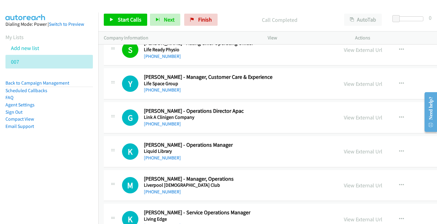
scroll to position [4185, 0]
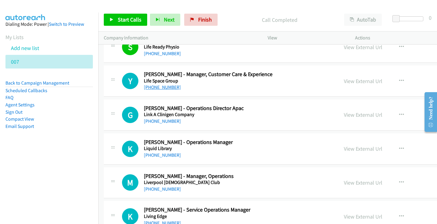
click at [150, 87] on link "[PHONE_NUMBER]" at bounding box center [162, 87] width 37 height 6
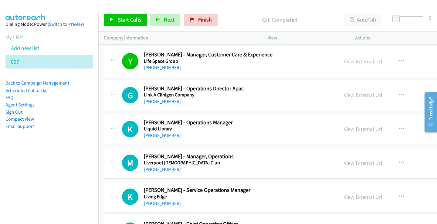
scroll to position [4216, 0]
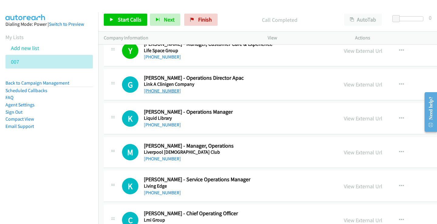
click at [164, 90] on link "[PHONE_NUMBER]" at bounding box center [162, 91] width 37 height 6
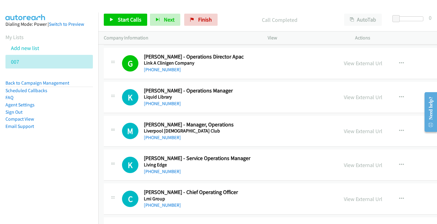
scroll to position [4246, 0]
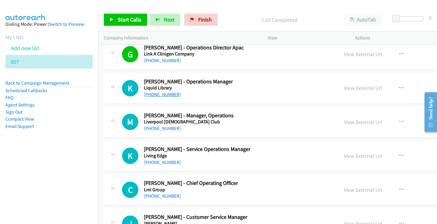
click at [160, 92] on link "[PHONE_NUMBER]" at bounding box center [162, 95] width 37 height 6
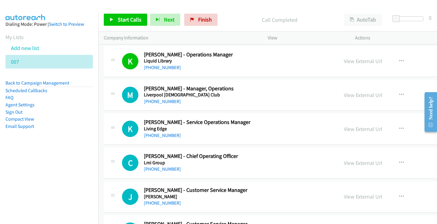
scroll to position [4276, 0]
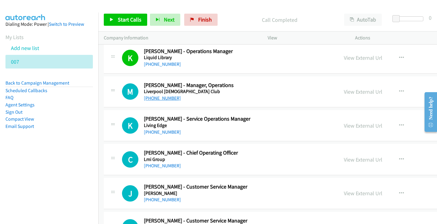
click at [162, 100] on link "[PHONE_NUMBER]" at bounding box center [162, 98] width 37 height 6
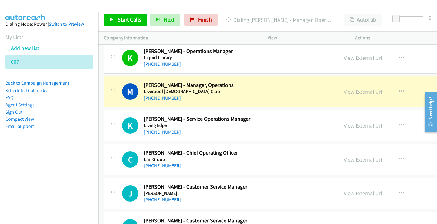
scroll to position [4307, 0]
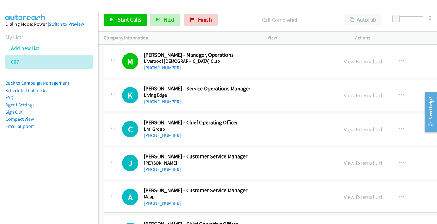
click at [165, 100] on link "[PHONE_NUMBER]" at bounding box center [162, 102] width 37 height 6
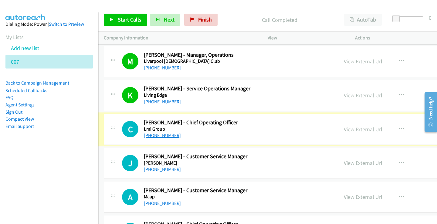
click at [167, 138] on link "[PHONE_NUMBER]" at bounding box center [162, 136] width 37 height 6
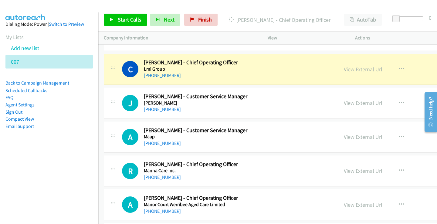
scroll to position [4367, 0]
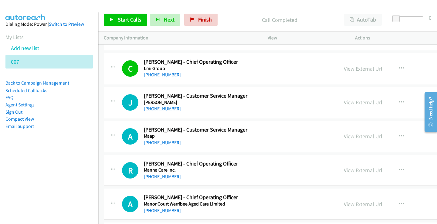
click at [156, 109] on link "[PHONE_NUMBER]" at bounding box center [162, 109] width 37 height 6
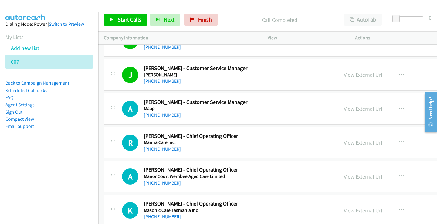
scroll to position [4398, 0]
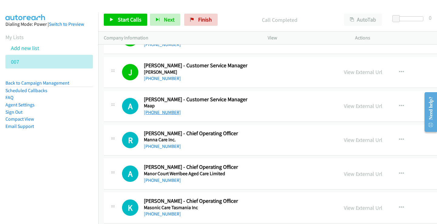
click at [158, 113] on link "[PHONE_NUMBER]" at bounding box center [162, 112] width 37 height 6
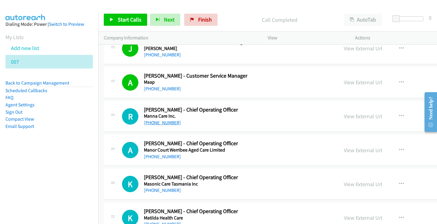
scroll to position [4428, 0]
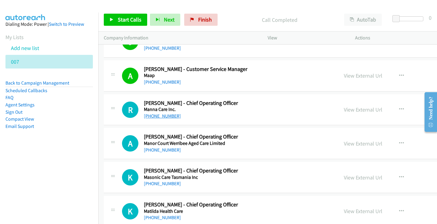
click at [164, 117] on link "[PHONE_NUMBER]" at bounding box center [162, 116] width 37 height 6
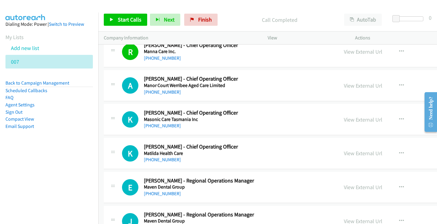
scroll to position [4519, 0]
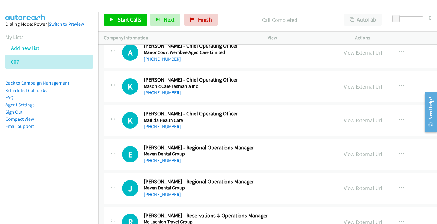
click at [164, 60] on link "[PHONE_NUMBER]" at bounding box center [162, 59] width 37 height 6
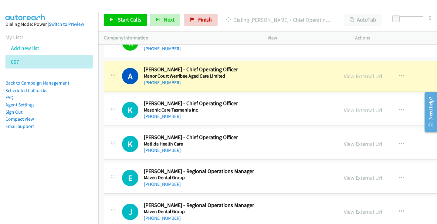
scroll to position [4489, 0]
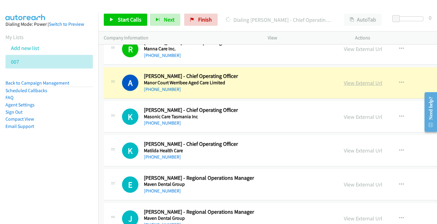
click at [363, 85] on link "View External Url" at bounding box center [363, 82] width 39 height 7
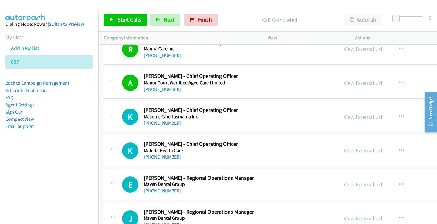
click at [167, 125] on div at bounding box center [218, 112] width 437 height 224
click at [167, 123] on link "[PHONE_NUMBER]" at bounding box center [162, 123] width 37 height 6
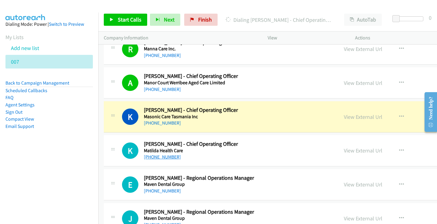
scroll to position [4519, 0]
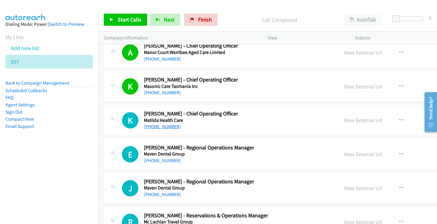
click at [167, 127] on link "[PHONE_NUMBER]" at bounding box center [162, 127] width 37 height 6
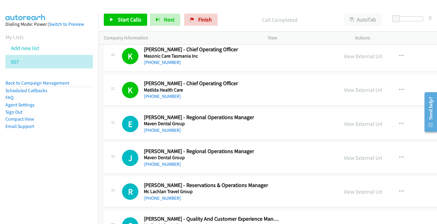
click at [163, 129] on link "[PHONE_NUMBER]" at bounding box center [162, 130] width 37 height 6
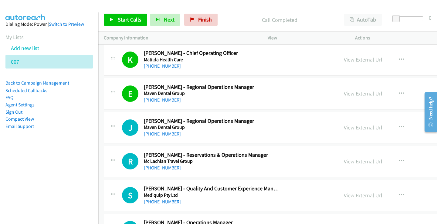
scroll to position [4640, 0]
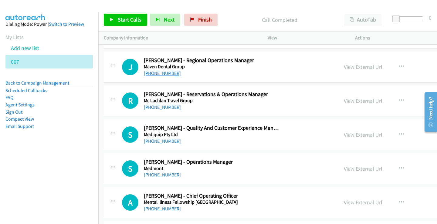
click at [165, 74] on link "[PHONE_NUMBER]" at bounding box center [162, 73] width 37 height 6
click at [162, 109] on link "[PHONE_NUMBER]" at bounding box center [162, 107] width 37 height 6
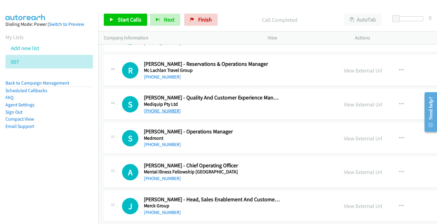
click at [155, 113] on link "[PHONE_NUMBER]" at bounding box center [162, 111] width 37 height 6
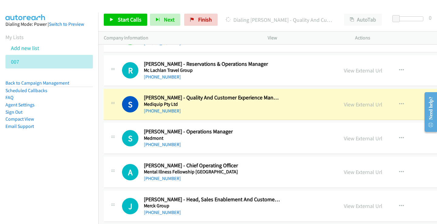
drag, startPoint x: 373, startPoint y: 105, endPoint x: 362, endPoint y: 114, distance: 15.1
click at [352, 105] on link "View External Url" at bounding box center [363, 104] width 39 height 7
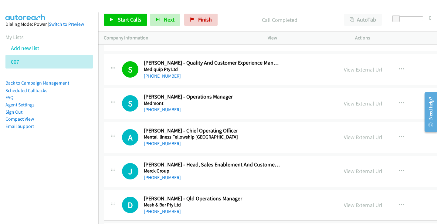
scroll to position [4731, 0]
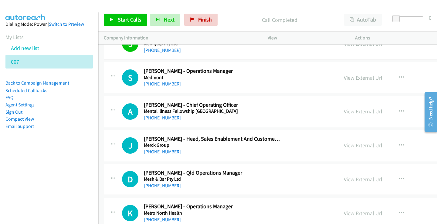
drag, startPoint x: 152, startPoint y: 80, endPoint x: 150, endPoint y: 88, distance: 7.7
click at [150, 88] on div "S Callback Scheduled [PERSON_NAME] - Operations Manager [GEOGRAPHIC_DATA] [GEOG…" at bounding box center [327, 77] width 447 height 31
click at [156, 86] on link "[PHONE_NUMBER]" at bounding box center [162, 84] width 37 height 6
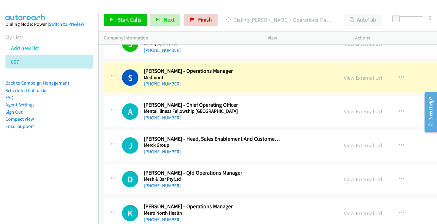
click at [370, 80] on link "View External Url" at bounding box center [363, 77] width 39 height 7
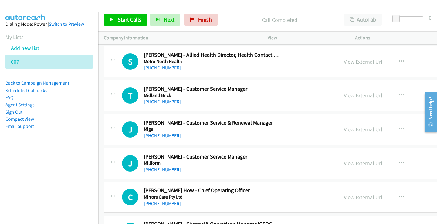
scroll to position [4883, 0]
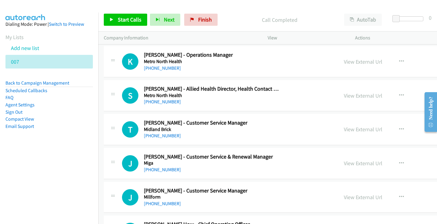
drag, startPoint x: 151, startPoint y: 93, endPoint x: 151, endPoint y: 106, distance: 13.3
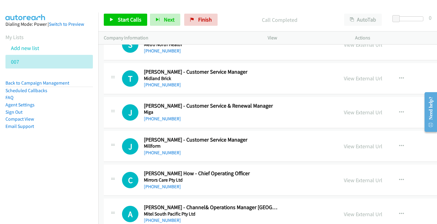
drag, startPoint x: 151, startPoint y: 106, endPoint x: 86, endPoint y: 205, distance: 118.5
click at [86, 205] on nav "Dialing Mode: Power | Switch to Preview My Lists Add new list 007 Back to Campa…" at bounding box center [49, 124] width 99 height 224
click at [164, 85] on link "[PHONE_NUMBER]" at bounding box center [162, 85] width 37 height 6
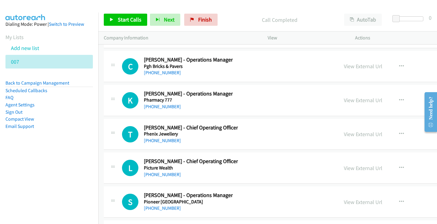
scroll to position [7694, 0]
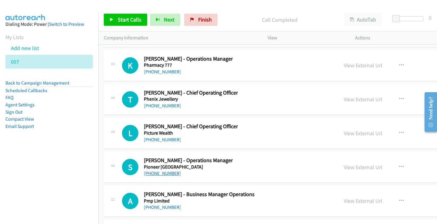
click at [166, 176] on link "[PHONE_NUMBER]" at bounding box center [162, 173] width 37 height 6
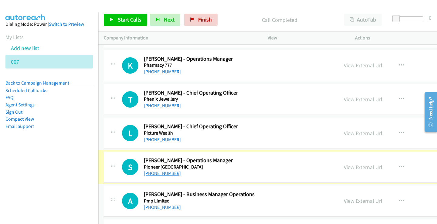
click at [166, 174] on link "[PHONE_NUMBER]" at bounding box center [162, 173] width 37 height 6
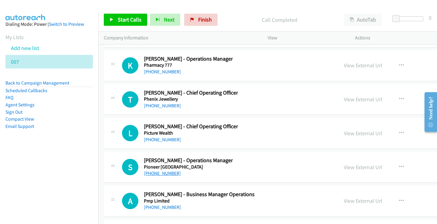
click at [164, 173] on link "[PHONE_NUMBER]" at bounding box center [162, 173] width 37 height 6
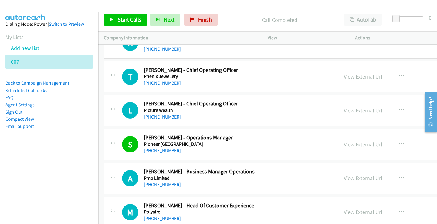
scroll to position [7754, 0]
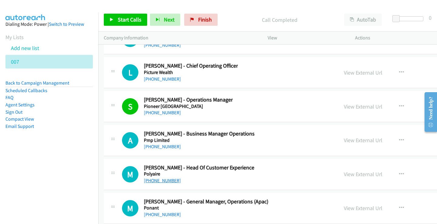
click at [160, 183] on link "[PHONE_NUMBER]" at bounding box center [162, 181] width 37 height 6
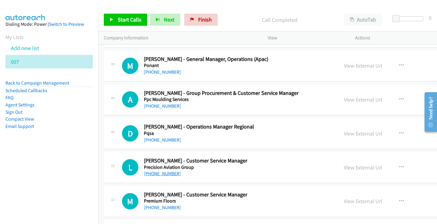
scroll to position [7906, 0]
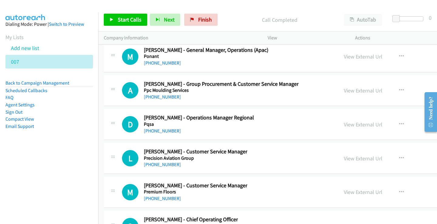
click at [152, 100] on div "[PHONE_NUMBER]" at bounding box center [221, 96] width 155 height 7
click at [154, 97] on link "[PHONE_NUMBER]" at bounding box center [162, 97] width 37 height 6
